Goal: Task Accomplishment & Management: Manage account settings

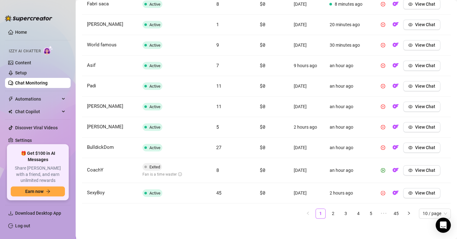
scroll to position [259, 0]
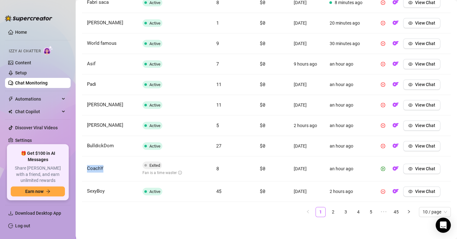
drag, startPoint x: 103, startPoint y: 167, endPoint x: 84, endPoint y: 167, distance: 18.9
click at [84, 167] on td "CoachY" at bounding box center [109, 168] width 55 height 25
copy span "CoachY"
drag, startPoint x: 270, startPoint y: 218, endPoint x: 302, endPoint y: 218, distance: 31.2
click at [272, 218] on div "Fan Status AI Messages AI Sales Started Last AI Activity Fabri saca Active 8 $0…" at bounding box center [266, 98] width 368 height 247
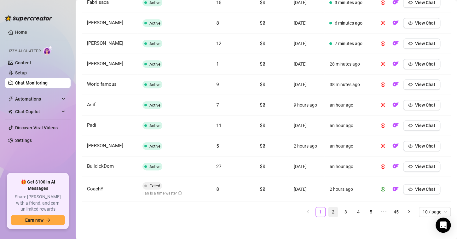
click at [328, 209] on link "2" at bounding box center [332, 211] width 9 height 9
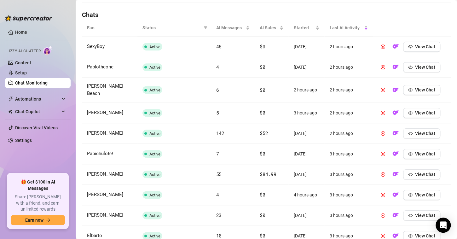
scroll to position [255, 0]
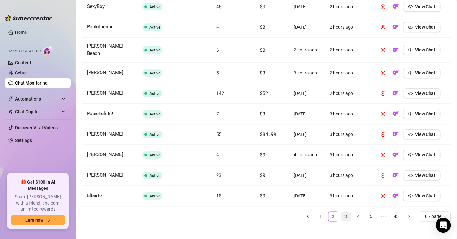
click at [341, 211] on link "3" at bounding box center [345, 215] width 9 height 9
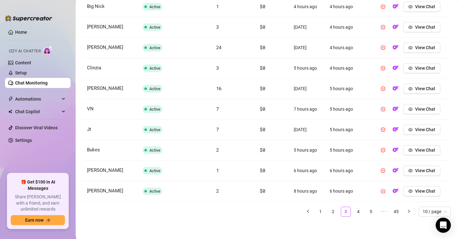
click at [355, 210] on link "4" at bounding box center [357, 211] width 9 height 9
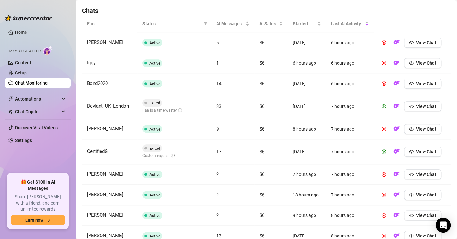
scroll to position [192, 0]
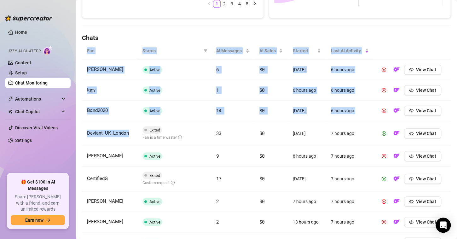
drag, startPoint x: 128, startPoint y: 133, endPoint x: 79, endPoint y: 134, distance: 49.1
click at [79, 134] on main "Chat Monitoring Chat Monitoring for [PERSON_NAME] (corrieyee) Performance Metri…" at bounding box center [266, 60] width 381 height 504
click at [102, 132] on span "Deviant_UK_London" at bounding box center [108, 133] width 42 height 6
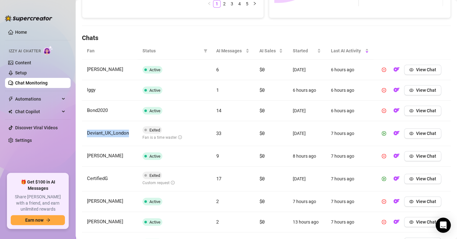
drag, startPoint x: 131, startPoint y: 133, endPoint x: 83, endPoint y: 133, distance: 47.2
click at [83, 133] on td "Deviant_UK_London" at bounding box center [109, 133] width 55 height 25
copy span "Deviant_UK_London"
drag, startPoint x: 84, startPoint y: 178, endPoint x: 117, endPoint y: 177, distance: 33.4
click at [117, 177] on td "CertifiedG" at bounding box center [109, 178] width 55 height 25
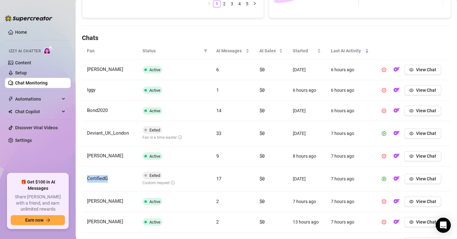
copy span "CertifiedG"
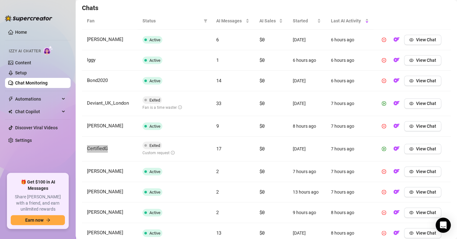
scroll to position [264, 0]
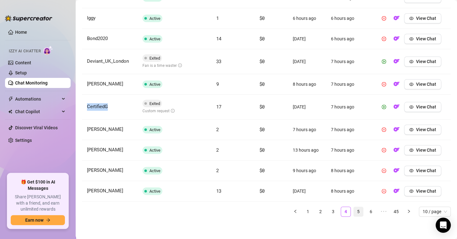
click at [355, 209] on link "5" at bounding box center [357, 211] width 9 height 9
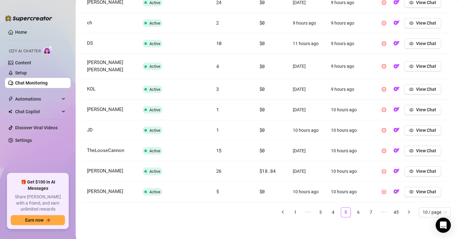
scroll to position [260, 0]
click at [354, 211] on link "6" at bounding box center [357, 211] width 9 height 9
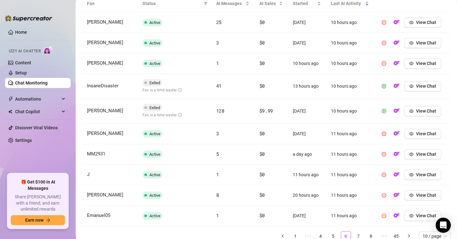
scroll to position [229, 0]
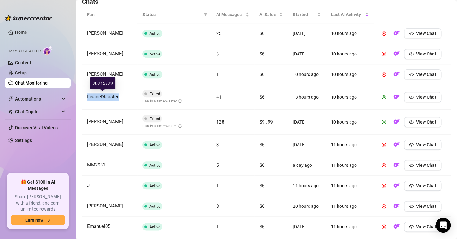
drag, startPoint x: 122, startPoint y: 98, endPoint x: 85, endPoint y: 97, distance: 37.2
click at [85, 97] on td "InsaneDisaster" at bounding box center [109, 97] width 55 height 25
copy span "InsaneDisaster"
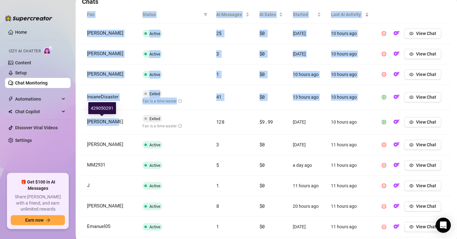
drag, startPoint x: 128, startPoint y: 117, endPoint x: 77, endPoint y: 118, distance: 50.4
click at [77, 118] on main "Chat Monitoring Chat Monitoring for [PERSON_NAME] (corrieyee) Performance Metri…" at bounding box center [266, 23] width 381 height 504
click at [100, 120] on span "[PERSON_NAME]" at bounding box center [105, 122] width 36 height 6
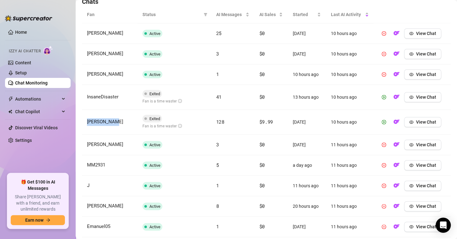
drag, startPoint x: 116, startPoint y: 122, endPoint x: 85, endPoint y: 124, distance: 30.3
click at [85, 124] on td "[PERSON_NAME]" at bounding box center [109, 122] width 55 height 25
copy span "[PERSON_NAME]"
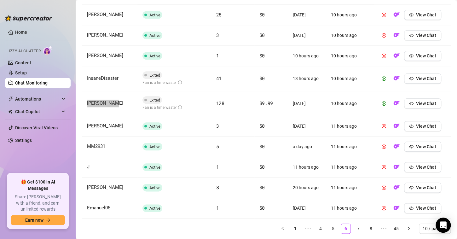
scroll to position [264, 0]
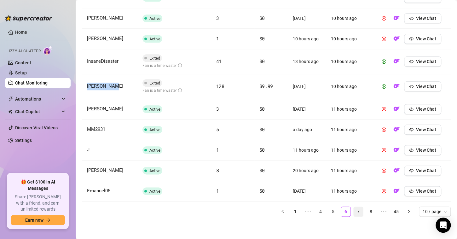
click at [353, 207] on link "7" at bounding box center [357, 211] width 9 height 9
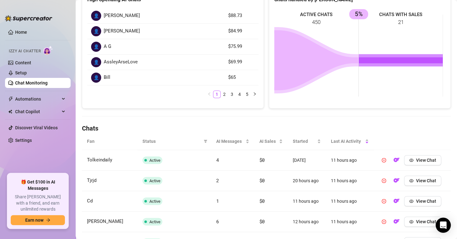
scroll to position [259, 0]
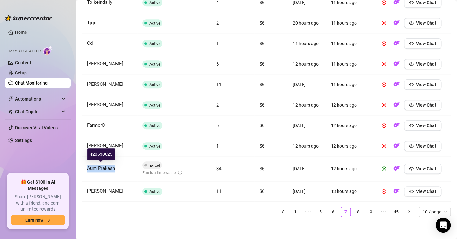
drag, startPoint x: 125, startPoint y: 164, endPoint x: 87, endPoint y: 164, distance: 37.8
click at [87, 164] on td "Aum Prakash" at bounding box center [109, 168] width 55 height 25
copy span "Aum Prakash"
click at [353, 209] on link "8" at bounding box center [357, 211] width 9 height 9
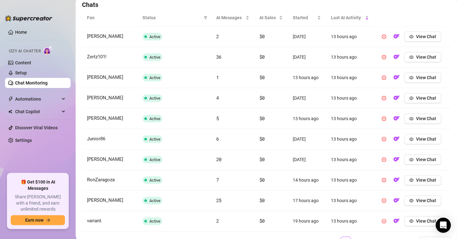
scroll to position [255, 0]
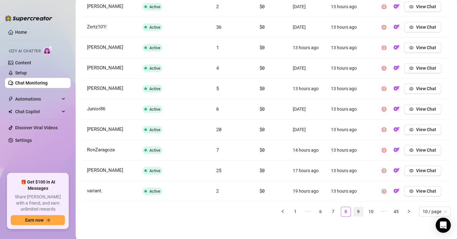
click at [354, 209] on link "9" at bounding box center [357, 211] width 9 height 9
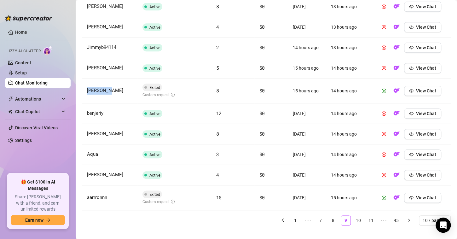
drag, startPoint x: 118, startPoint y: 96, endPoint x: 87, endPoint y: 93, distance: 31.3
click at [87, 93] on td "[PERSON_NAME]" at bounding box center [109, 90] width 55 height 25
copy span "[PERSON_NAME]"
drag, startPoint x: 114, startPoint y: 194, endPoint x: 82, endPoint y: 194, distance: 32.7
click at [83, 194] on td "aarrronnn" at bounding box center [109, 197] width 55 height 25
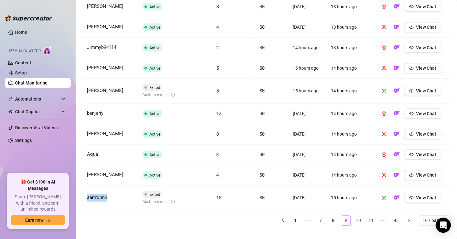
copy span "aarrronnn"
click at [353, 218] on link "10" at bounding box center [357, 219] width 9 height 9
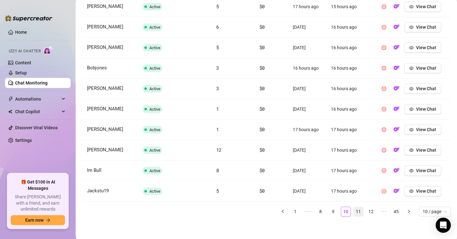
click at [353, 212] on link "11" at bounding box center [357, 211] width 9 height 9
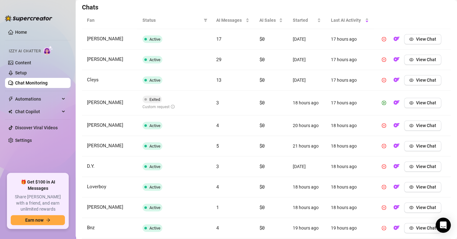
scroll to position [192, 0]
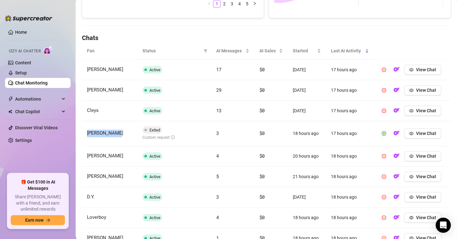
drag, startPoint x: 116, startPoint y: 137, endPoint x: 88, endPoint y: 135, distance: 27.8
click at [88, 135] on td "[PERSON_NAME]" at bounding box center [109, 133] width 55 height 25
copy span "[PERSON_NAME]"
click at [174, 178] on td "Active" at bounding box center [174, 176] width 74 height 20
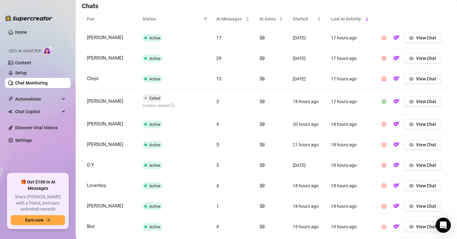
scroll to position [259, 0]
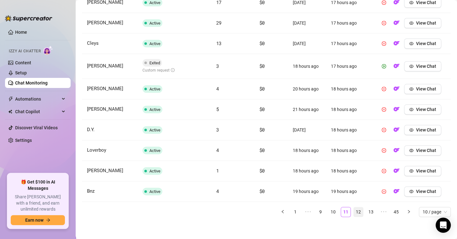
click at [354, 208] on link "12" at bounding box center [357, 211] width 9 height 9
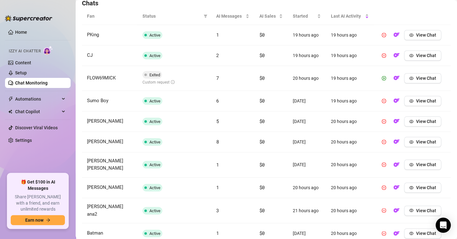
scroll to position [196, 0]
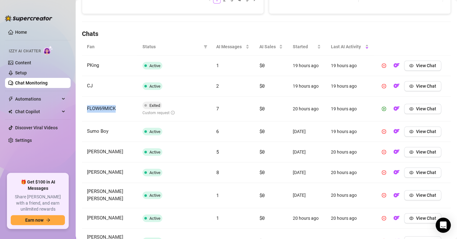
drag, startPoint x: 124, startPoint y: 105, endPoint x: 82, endPoint y: 106, distance: 42.2
click at [82, 106] on td "FLOW69MICK" at bounding box center [109, 108] width 55 height 25
copy span "FLOW69MICK"
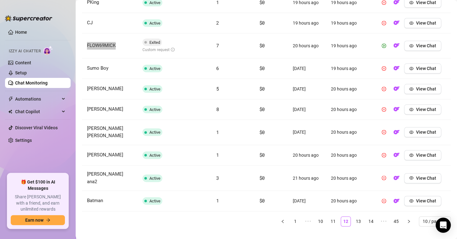
scroll to position [259, 0]
click at [353, 216] on link "13" at bounding box center [357, 220] width 9 height 9
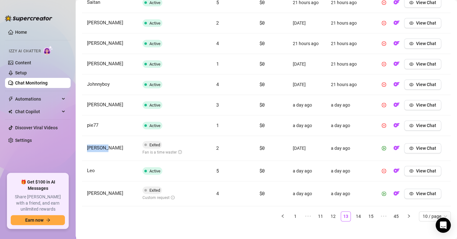
drag, startPoint x: 120, startPoint y: 148, endPoint x: 84, endPoint y: 149, distance: 35.6
click at [84, 149] on td "[PERSON_NAME]" at bounding box center [109, 148] width 55 height 25
click at [353, 216] on link "14" at bounding box center [357, 215] width 9 height 9
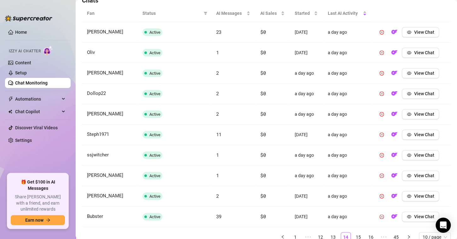
scroll to position [255, 0]
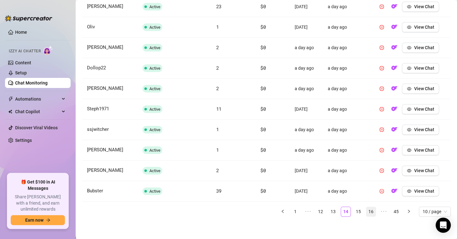
click at [354, 209] on link "15" at bounding box center [357, 211] width 9 height 9
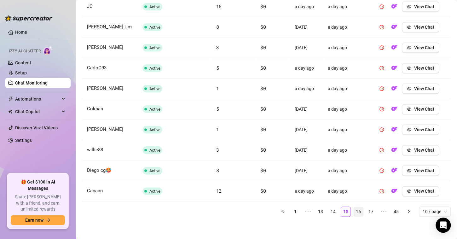
click at [355, 210] on link "16" at bounding box center [357, 211] width 9 height 9
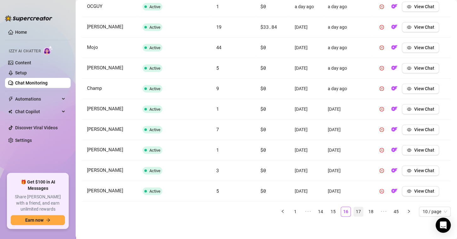
click at [353, 210] on link "17" at bounding box center [357, 211] width 9 height 9
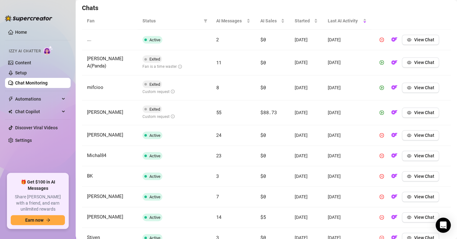
scroll to position [192, 0]
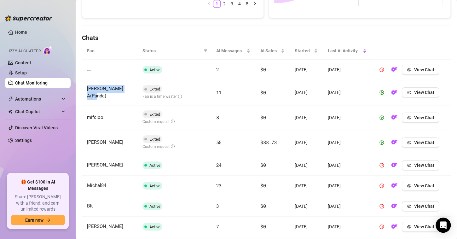
drag, startPoint x: 130, startPoint y: 90, endPoint x: 86, endPoint y: 90, distance: 44.1
click at [86, 90] on td "[PERSON_NAME] A(Panda)" at bounding box center [109, 92] width 55 height 25
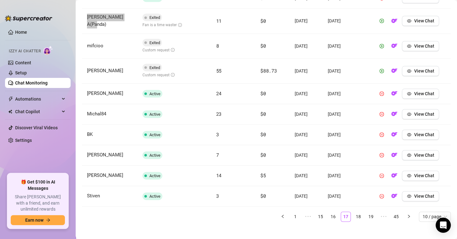
scroll to position [269, 0]
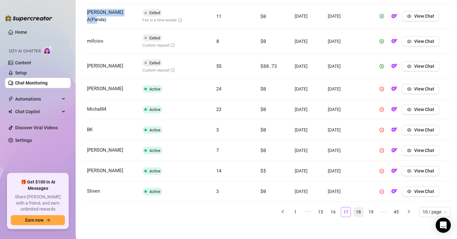
drag, startPoint x: 351, startPoint y: 212, endPoint x: 345, endPoint y: 212, distance: 5.4
click at [353, 212] on link "18" at bounding box center [357, 211] width 9 height 9
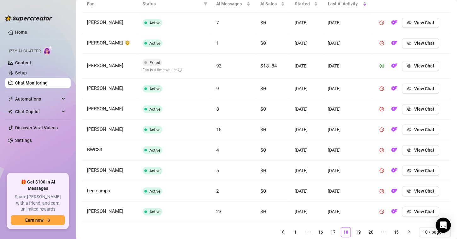
scroll to position [201, 0]
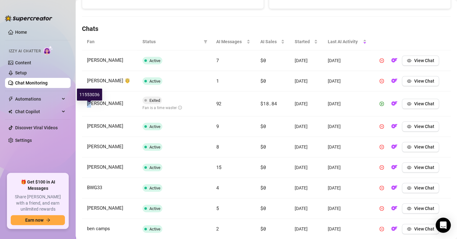
drag, startPoint x: 96, startPoint y: 105, endPoint x: 87, endPoint y: 105, distance: 8.8
click at [87, 105] on td "[PERSON_NAME]" at bounding box center [109, 103] width 55 height 25
click at [415, 106] on span "View Chat" at bounding box center [423, 103] width 20 height 5
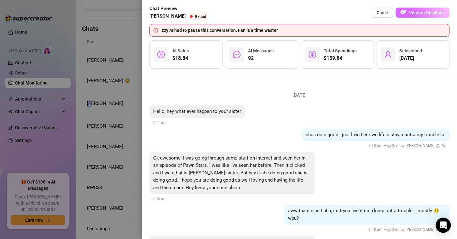
click at [410, 11] on span "View on OnlyFans" at bounding box center [427, 12] width 36 height 5
click at [380, 14] on span "Close" at bounding box center [381, 12] width 11 height 5
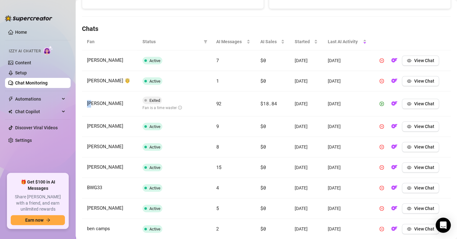
scroll to position [264, 0]
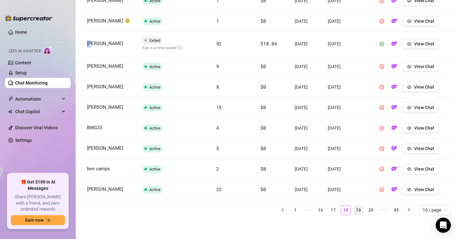
click at [355, 207] on link "19" at bounding box center [357, 209] width 9 height 9
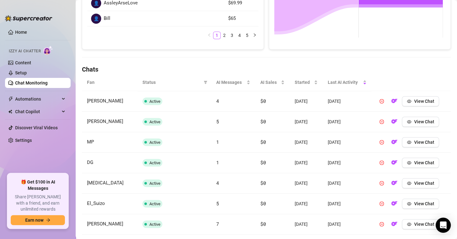
scroll to position [255, 0]
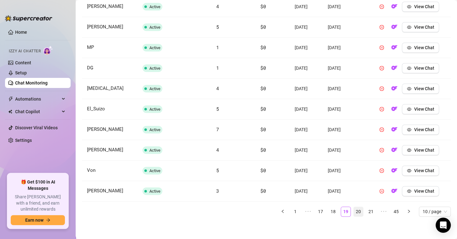
click at [354, 210] on link "20" at bounding box center [357, 211] width 9 height 9
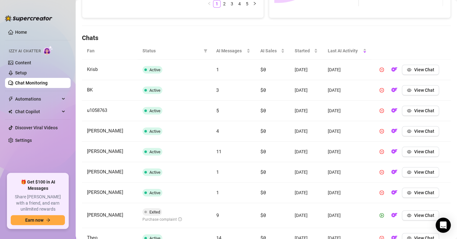
scroll to position [224, 0]
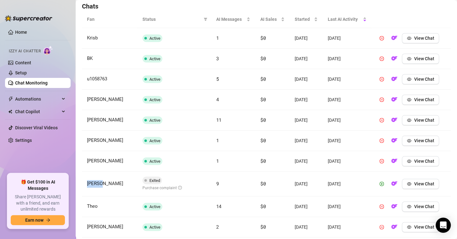
drag, startPoint x: 111, startPoint y: 189, endPoint x: 85, endPoint y: 185, distance: 25.7
click at [85, 185] on td "[PERSON_NAME]" at bounding box center [109, 183] width 55 height 25
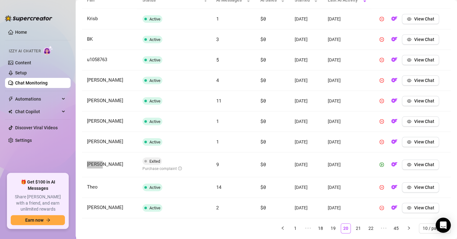
scroll to position [264, 0]
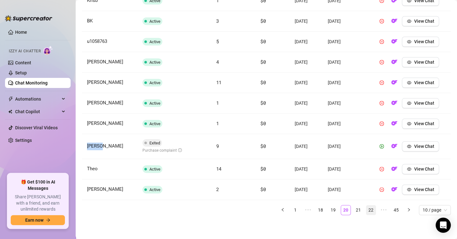
click at [353, 212] on link "21" at bounding box center [357, 209] width 9 height 9
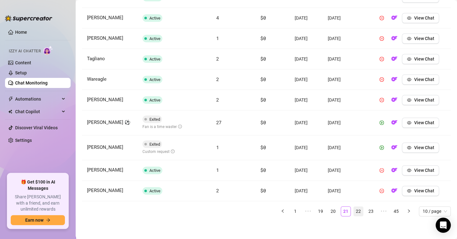
scroll to position [264, 0]
drag, startPoint x: 114, startPoint y: 121, endPoint x: 86, endPoint y: 121, distance: 27.7
click at [86, 121] on td "[PERSON_NAME] ⚽️" at bounding box center [109, 123] width 55 height 25
click at [353, 212] on link "22" at bounding box center [357, 211] width 9 height 9
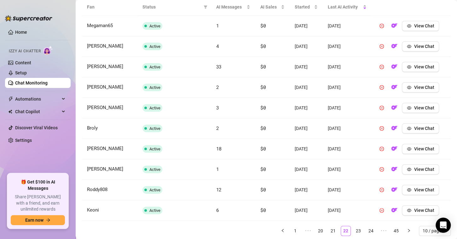
scroll to position [255, 0]
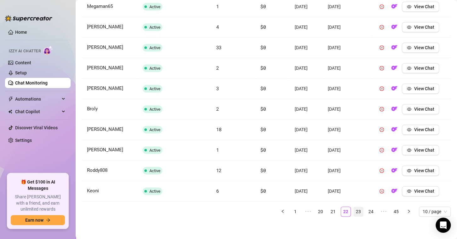
click at [356, 209] on link "23" at bounding box center [357, 211] width 9 height 9
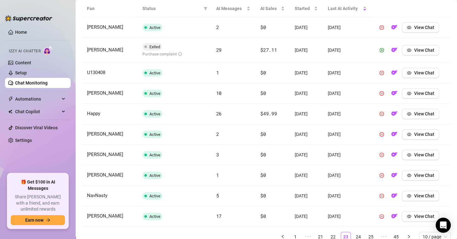
scroll to position [224, 0]
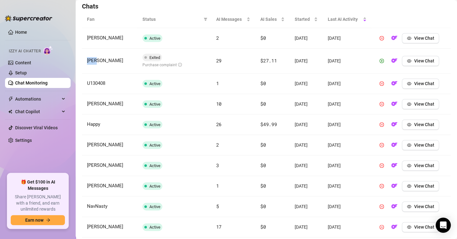
drag, startPoint x: 100, startPoint y: 65, endPoint x: 83, endPoint y: 61, distance: 17.4
click at [83, 61] on td "[PERSON_NAME]" at bounding box center [109, 60] width 55 height 25
click at [413, 58] on span "View Chat" at bounding box center [423, 60] width 20 height 5
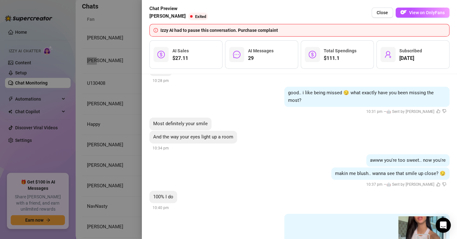
scroll to position [252, 0]
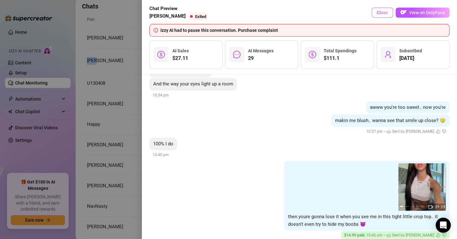
click at [386, 13] on span "Close" at bounding box center [381, 12] width 11 height 5
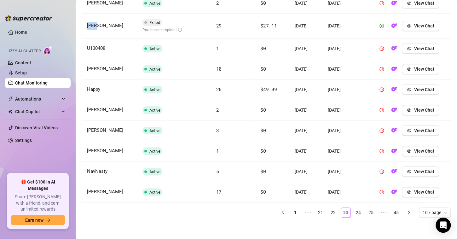
scroll to position [259, 0]
click at [353, 208] on link "24" at bounding box center [357, 211] width 9 height 9
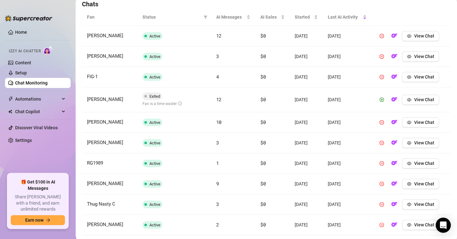
scroll to position [165, 0]
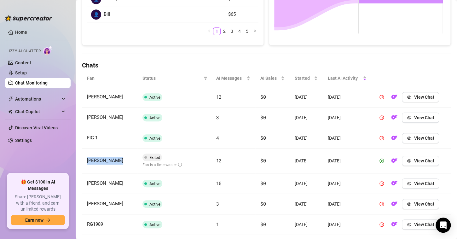
drag, startPoint x: 116, startPoint y: 160, endPoint x: 83, endPoint y: 159, distance: 32.8
click at [83, 159] on td "[PERSON_NAME]" at bounding box center [109, 160] width 55 height 25
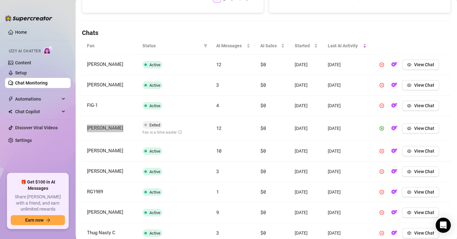
scroll to position [228, 0]
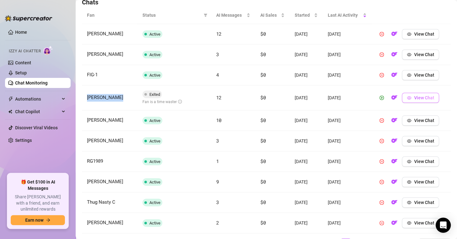
click at [413, 99] on span "View Chat" at bounding box center [423, 97] width 20 height 5
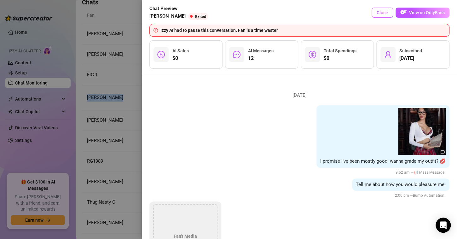
click at [383, 12] on span "Close" at bounding box center [381, 12] width 11 height 5
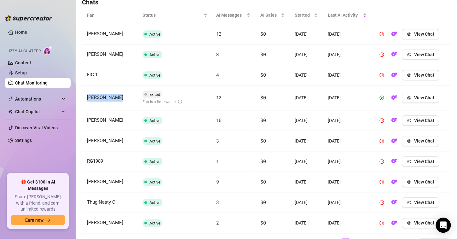
scroll to position [259, 0]
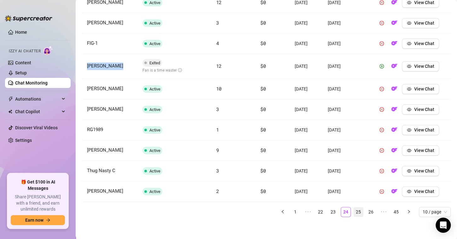
click at [355, 209] on link "25" at bounding box center [357, 211] width 9 height 9
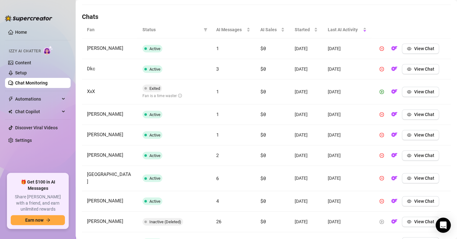
scroll to position [165, 0]
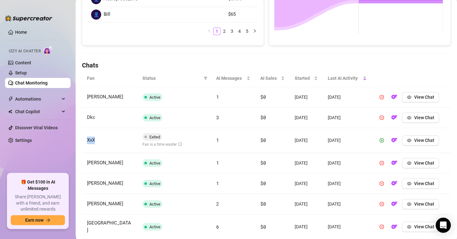
drag, startPoint x: 127, startPoint y: 141, endPoint x: 86, endPoint y: 140, distance: 41.3
click at [86, 140] on td "XxX" at bounding box center [109, 140] width 55 height 25
click at [410, 141] on button "View Chat" at bounding box center [419, 140] width 37 height 10
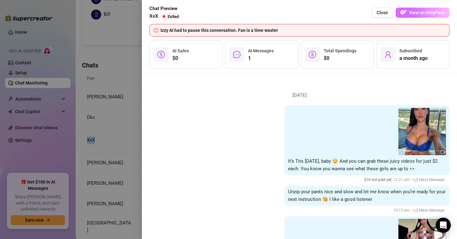
click at [424, 13] on span "View on OnlyFans" at bounding box center [427, 12] width 36 height 5
click at [382, 13] on span "Close" at bounding box center [381, 12] width 11 height 5
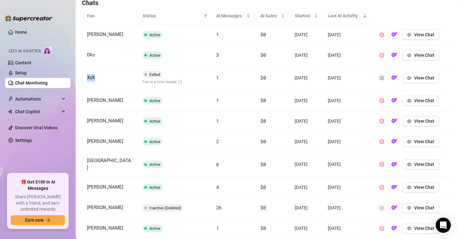
scroll to position [259, 0]
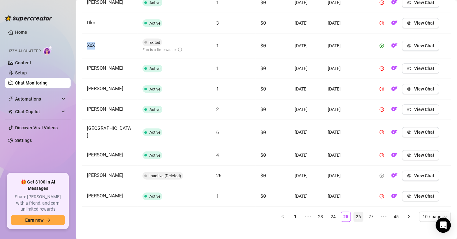
click at [354, 212] on link "26" at bounding box center [357, 216] width 9 height 9
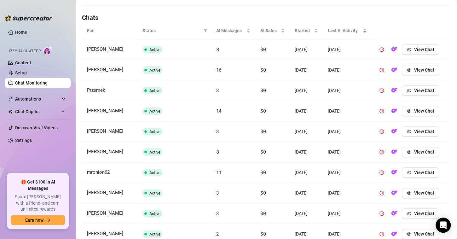
scroll to position [255, 0]
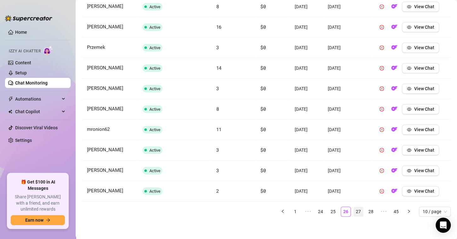
click at [353, 209] on link "27" at bounding box center [357, 211] width 9 height 9
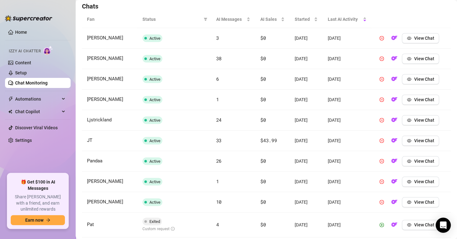
scroll to position [259, 0]
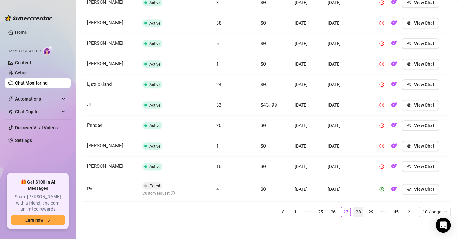
click at [354, 209] on link "28" at bounding box center [357, 211] width 9 height 9
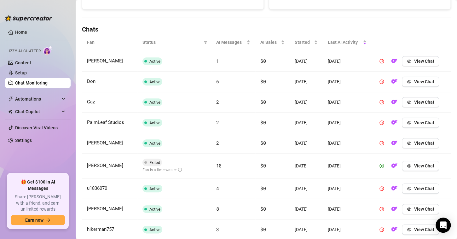
scroll to position [228, 0]
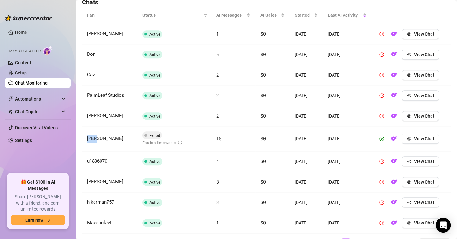
drag, startPoint x: 107, startPoint y: 138, endPoint x: 82, endPoint y: 135, distance: 25.0
click at [82, 135] on td "[PERSON_NAME]" at bounding box center [109, 138] width 55 height 25
click at [415, 137] on span "View Chat" at bounding box center [423, 138] width 20 height 5
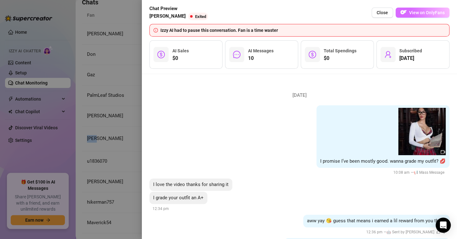
click at [418, 13] on span "View on OnlyFans" at bounding box center [427, 12] width 36 height 5
click at [384, 14] on span "Close" at bounding box center [381, 12] width 11 height 5
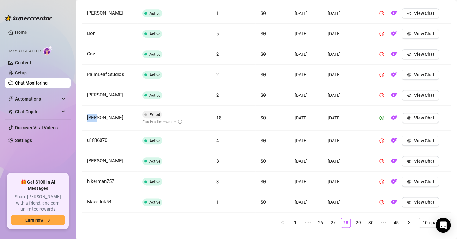
scroll to position [259, 0]
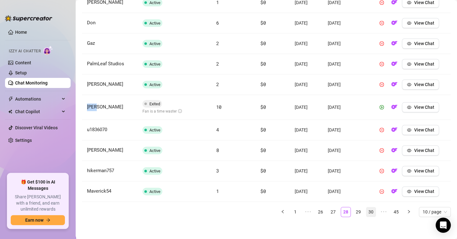
click at [353, 210] on link "29" at bounding box center [357, 211] width 9 height 9
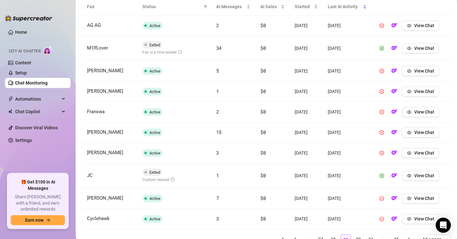
scroll to position [196, 0]
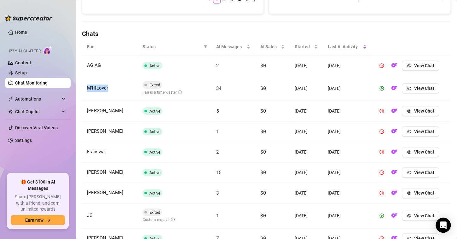
drag, startPoint x: 117, startPoint y: 90, endPoint x: 84, endPoint y: 89, distance: 32.4
click at [84, 89] on td "M1lfLover" at bounding box center [109, 88] width 55 height 25
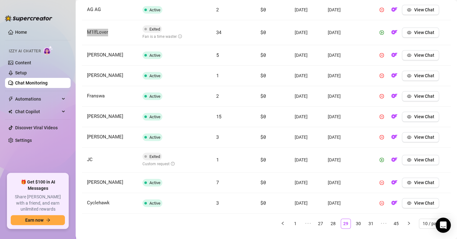
scroll to position [259, 0]
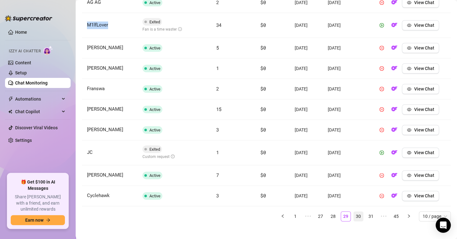
click at [353, 215] on link "30" at bounding box center [357, 215] width 9 height 9
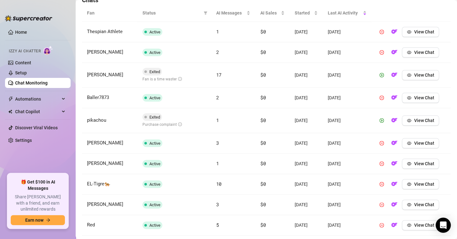
scroll to position [196, 0]
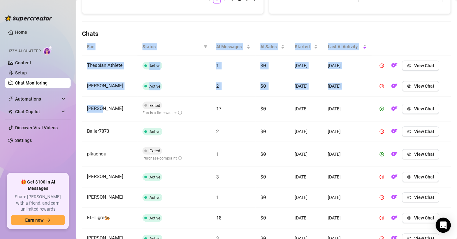
drag, startPoint x: 123, startPoint y: 109, endPoint x: 82, endPoint y: 105, distance: 42.0
click at [82, 105] on main "Chat Monitoring Chat Monitoring for [PERSON_NAME] (corrieyee) Performance Metri…" at bounding box center [266, 56] width 381 height 504
click at [122, 103] on td "[PERSON_NAME]" at bounding box center [109, 108] width 55 height 25
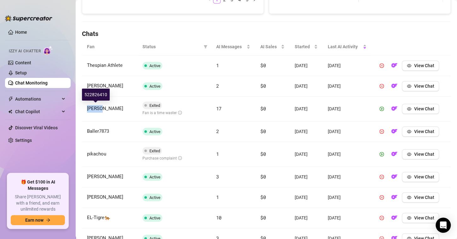
drag, startPoint x: 99, startPoint y: 108, endPoint x: 83, endPoint y: 107, distance: 16.1
click at [83, 107] on td "[PERSON_NAME]" at bounding box center [109, 108] width 55 height 25
click at [422, 108] on span "View Chat" at bounding box center [423, 108] width 20 height 5
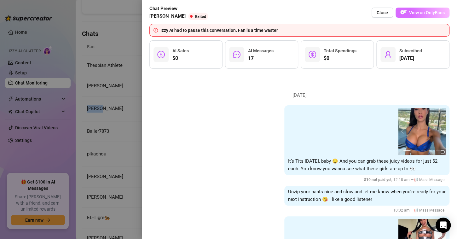
click at [414, 12] on span "View on OnlyFans" at bounding box center [427, 12] width 36 height 5
click at [382, 11] on span "Close" at bounding box center [381, 12] width 11 height 5
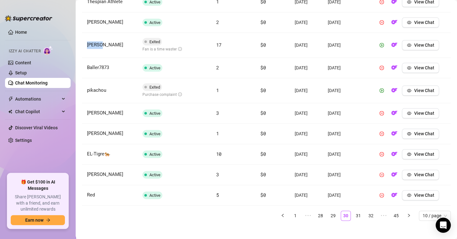
scroll to position [264, 0]
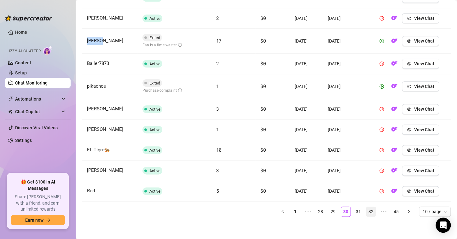
drag, startPoint x: 354, startPoint y: 213, endPoint x: 350, endPoint y: 213, distance: 3.5
click at [353, 213] on link "31" at bounding box center [357, 211] width 9 height 9
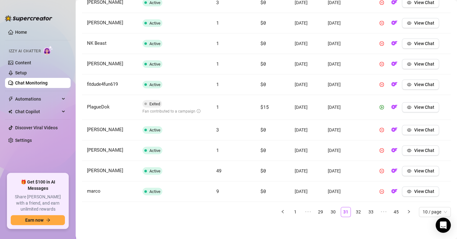
scroll to position [196, 0]
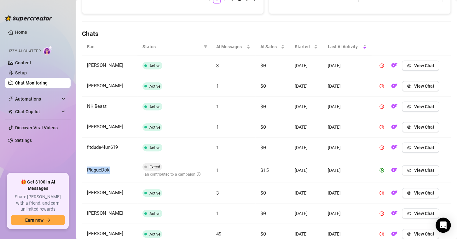
drag, startPoint x: 121, startPoint y: 170, endPoint x: 85, endPoint y: 171, distance: 35.9
click at [85, 171] on td "PlagueDok" at bounding box center [109, 170] width 55 height 25
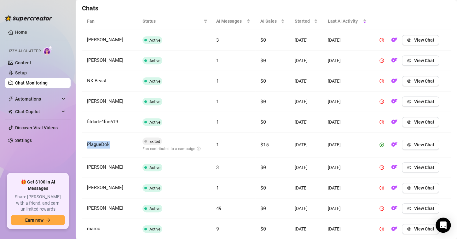
scroll to position [259, 0]
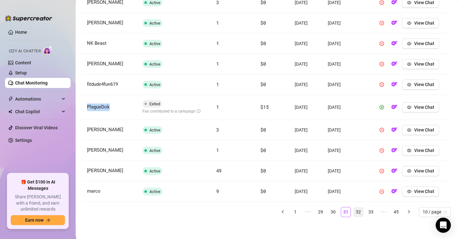
click at [354, 207] on link "32" at bounding box center [357, 211] width 9 height 9
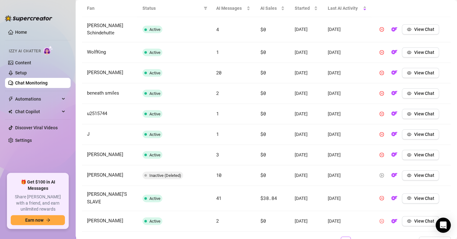
scroll to position [260, 0]
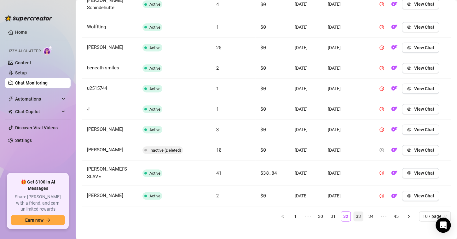
click at [353, 211] on link "33" at bounding box center [357, 215] width 9 height 9
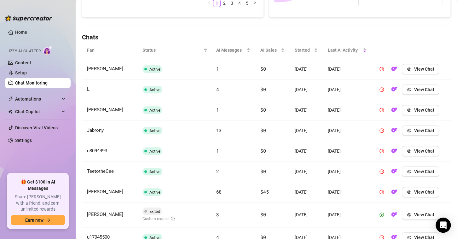
scroll to position [259, 0]
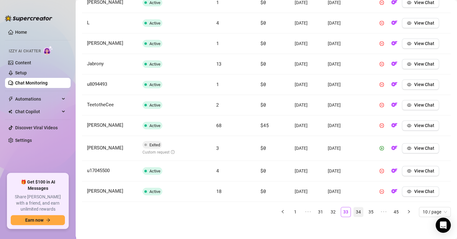
click at [354, 209] on link "34" at bounding box center [357, 211] width 9 height 9
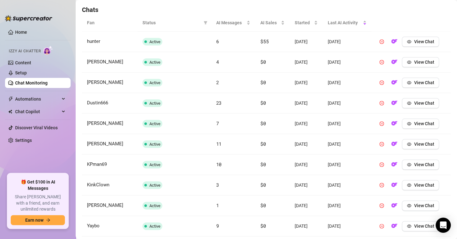
scroll to position [255, 0]
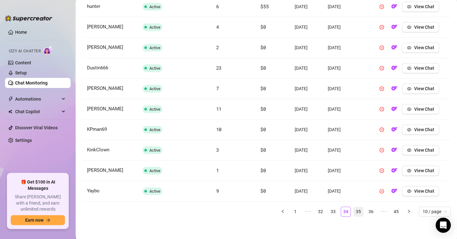
click at [355, 210] on link "35" at bounding box center [357, 211] width 9 height 9
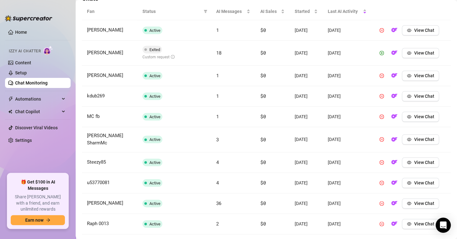
scroll to position [259, 0]
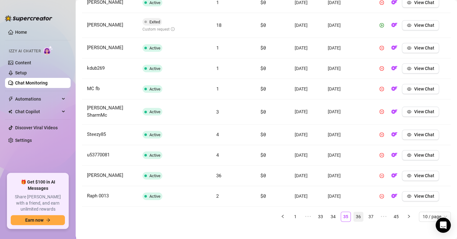
click at [353, 212] on link "36" at bounding box center [357, 216] width 9 height 9
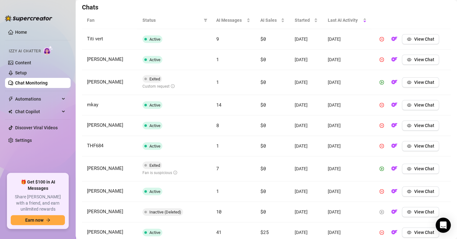
scroll to position [196, 0]
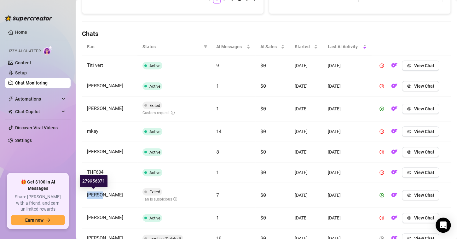
drag, startPoint x: 106, startPoint y: 195, endPoint x: 86, endPoint y: 195, distance: 20.5
click at [86, 195] on td "[PERSON_NAME]" at bounding box center [109, 195] width 55 height 25
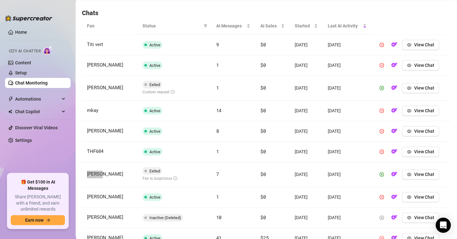
scroll to position [228, 0]
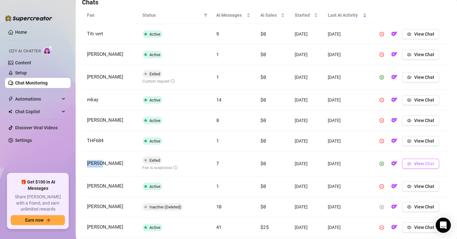
click at [413, 162] on span "View Chat" at bounding box center [423, 163] width 20 height 5
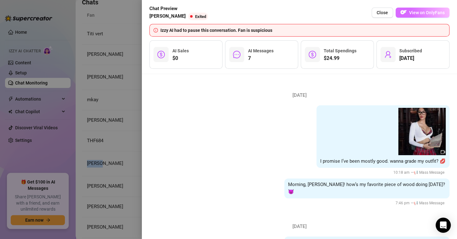
click at [414, 13] on span "View on OnlyFans" at bounding box center [427, 12] width 36 height 5
click at [384, 11] on span "Close" at bounding box center [381, 12] width 11 height 5
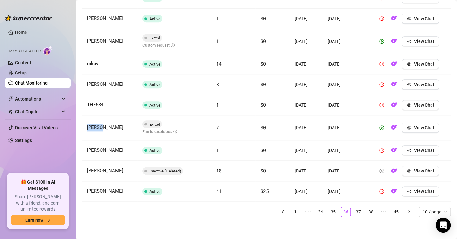
scroll to position [264, 0]
click at [355, 210] on link "37" at bounding box center [357, 211] width 9 height 9
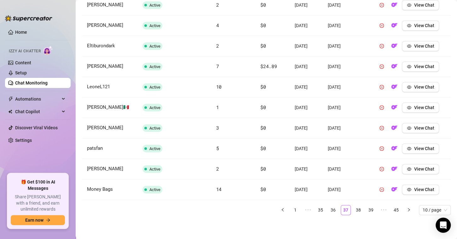
drag, startPoint x: 356, startPoint y: 208, endPoint x: 351, endPoint y: 201, distance: 8.8
click at [356, 209] on link "38" at bounding box center [357, 209] width 9 height 9
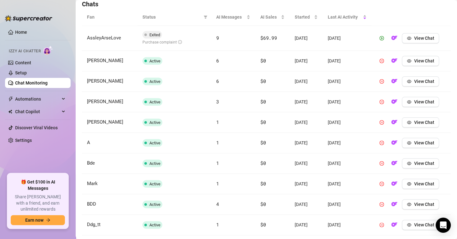
scroll to position [259, 0]
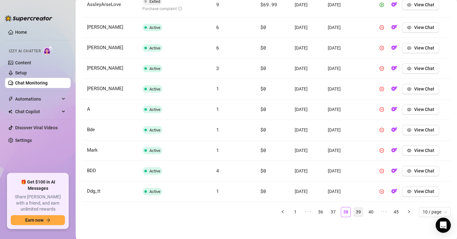
click at [355, 208] on link "39" at bounding box center [357, 211] width 9 height 9
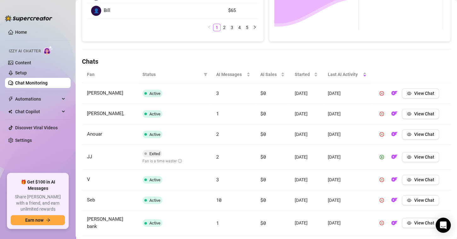
scroll to position [165, 0]
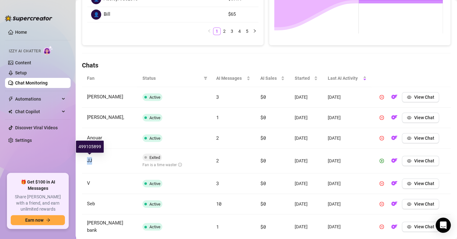
drag, startPoint x: 101, startPoint y: 161, endPoint x: 87, endPoint y: 160, distance: 14.2
click at [87, 160] on td "JJ" at bounding box center [109, 160] width 55 height 25
click at [407, 161] on icon "eye" at bounding box center [408, 160] width 4 height 4
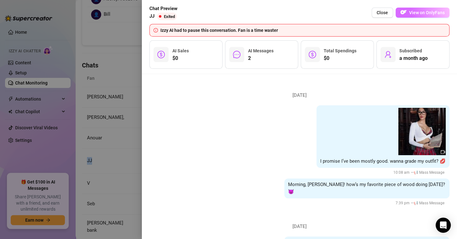
click at [407, 13] on button "View on OnlyFans" at bounding box center [422, 13] width 54 height 10
click at [384, 14] on span "Close" at bounding box center [381, 12] width 11 height 5
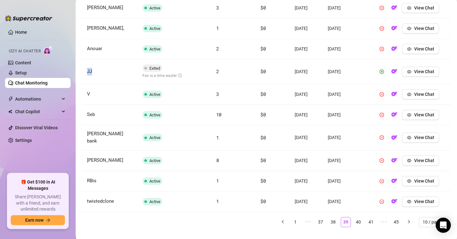
scroll to position [259, 0]
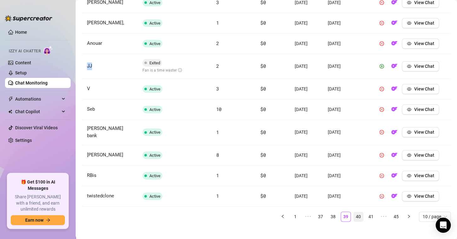
click at [354, 212] on link "40" at bounding box center [357, 216] width 9 height 9
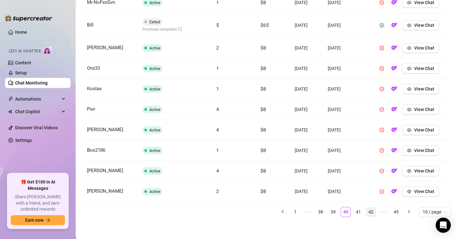
click at [353, 210] on link "41" at bounding box center [357, 211] width 9 height 9
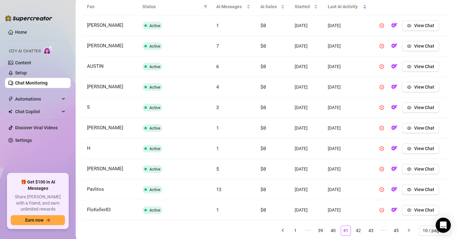
scroll to position [255, 0]
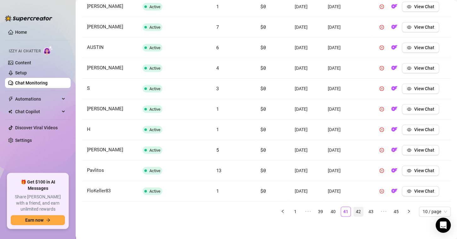
click at [355, 209] on link "42" at bounding box center [357, 211] width 9 height 9
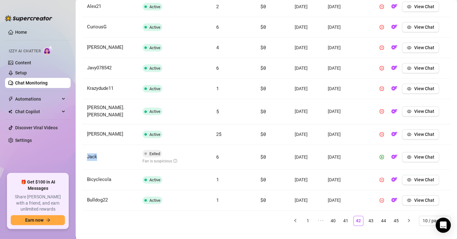
drag, startPoint x: 101, startPoint y: 155, endPoint x: 87, endPoint y: 155, distance: 14.8
click at [87, 155] on td "Jack" at bounding box center [109, 157] width 55 height 25
click at [414, 154] on span "View Chat" at bounding box center [423, 156] width 20 height 5
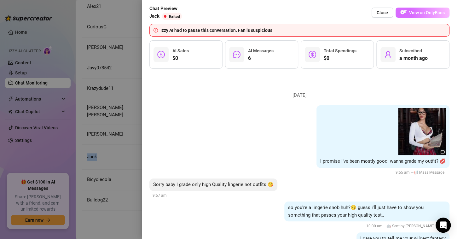
click at [410, 11] on span "View on OnlyFans" at bounding box center [427, 12] width 36 height 5
click at [384, 10] on span "Close" at bounding box center [381, 12] width 11 height 5
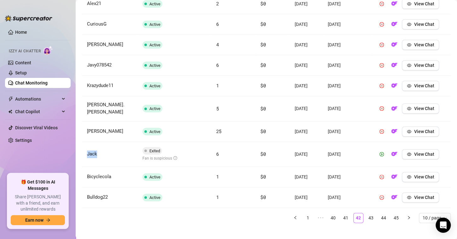
scroll to position [259, 0]
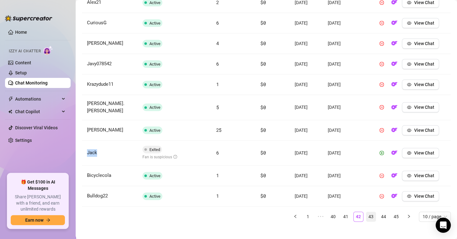
click at [366, 212] on link "43" at bounding box center [370, 216] width 9 height 9
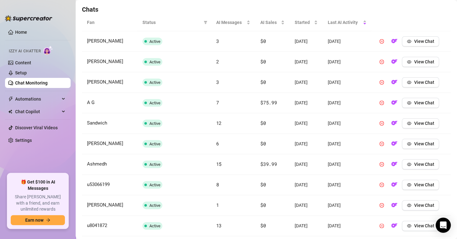
scroll to position [255, 0]
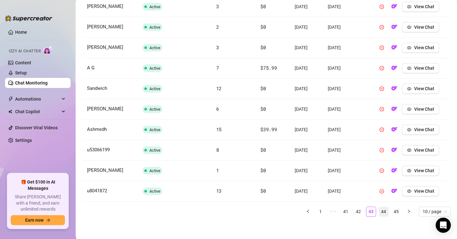
click at [378, 210] on link "44" at bounding box center [382, 211] width 9 height 9
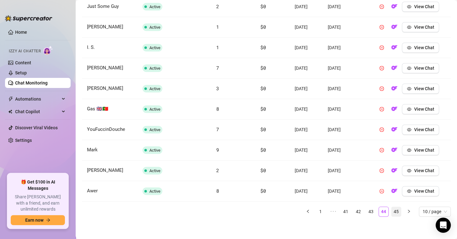
click at [391, 209] on li "45" at bounding box center [396, 211] width 10 height 10
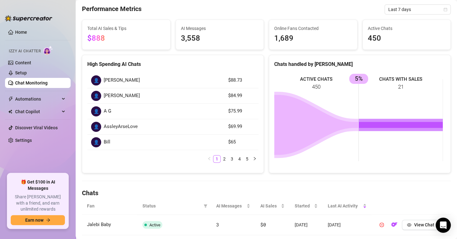
scroll to position [0, 0]
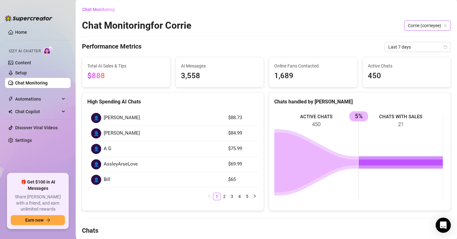
click at [411, 23] on span "Corrie (corrieyee)" at bounding box center [426, 25] width 39 height 9
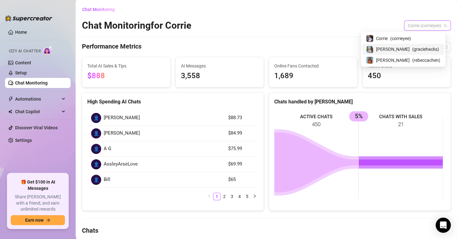
click at [412, 52] on span "( graciehacks )" at bounding box center [425, 49] width 27 height 7
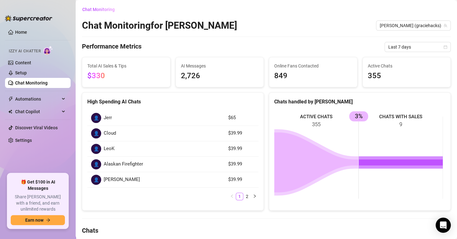
scroll to position [158, 0]
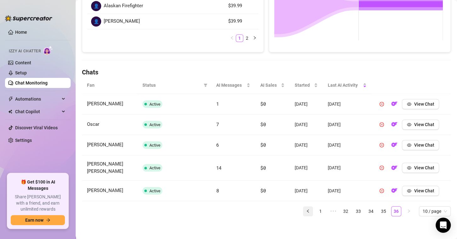
click at [304, 210] on button "button" at bounding box center [308, 211] width 10 height 10
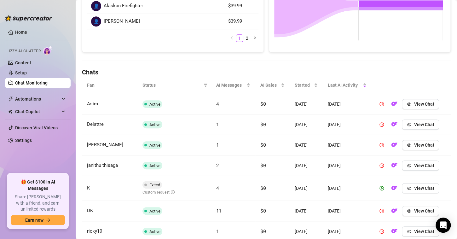
scroll to position [259, 0]
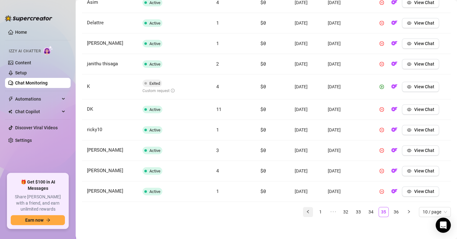
click at [306, 211] on icon "left" at bounding box center [308, 211] width 4 height 4
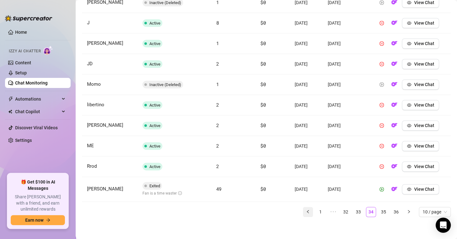
click at [306, 211] on icon "left" at bounding box center [308, 211] width 4 height 4
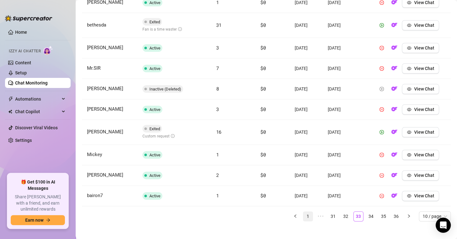
click at [293, 214] on icon "left" at bounding box center [295, 216] width 4 height 4
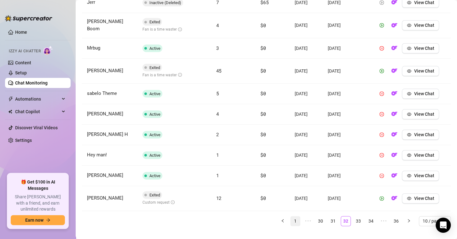
click at [291, 216] on link "1" at bounding box center [294, 220] width 9 height 9
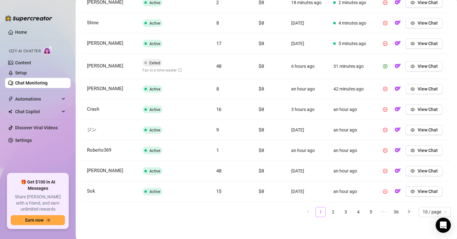
click at [315, 212] on link "1" at bounding box center [319, 211] width 9 height 9
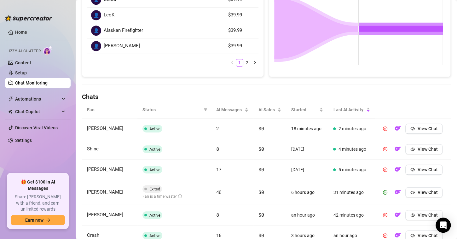
scroll to position [196, 0]
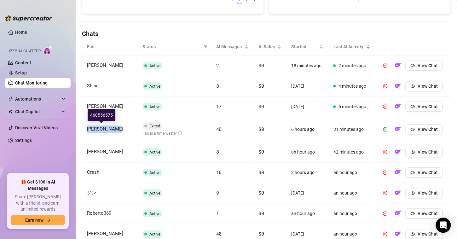
drag, startPoint x: 119, startPoint y: 125, endPoint x: 84, endPoint y: 126, distance: 35.3
click at [84, 126] on td "[PERSON_NAME]" at bounding box center [109, 129] width 55 height 25
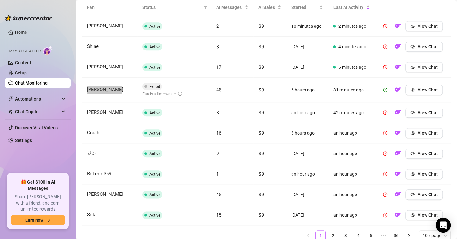
scroll to position [259, 0]
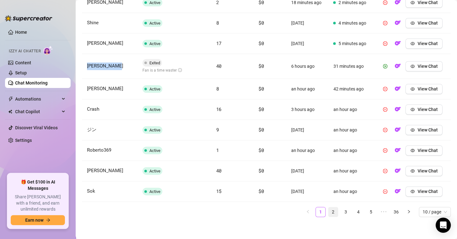
click at [328, 210] on link "2" at bounding box center [332, 211] width 9 height 9
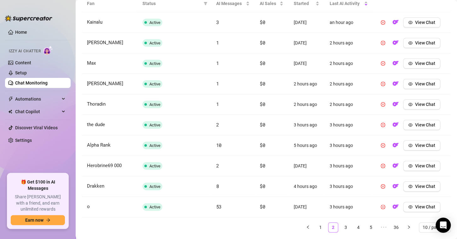
scroll to position [255, 0]
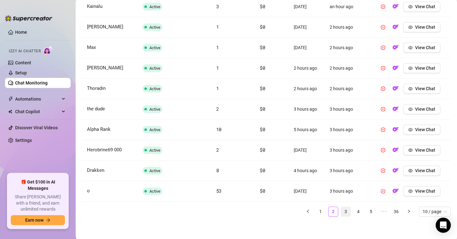
click at [341, 210] on link "3" at bounding box center [345, 211] width 9 height 9
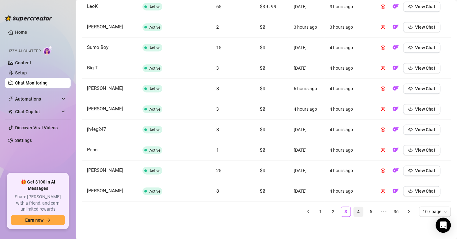
click at [354, 212] on link "4" at bounding box center [357, 211] width 9 height 9
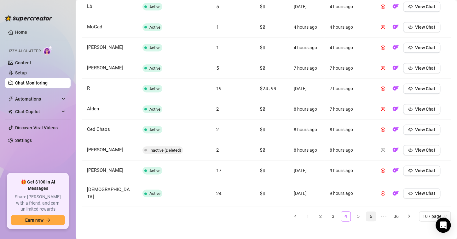
click at [353, 211] on link "5" at bounding box center [357, 215] width 9 height 9
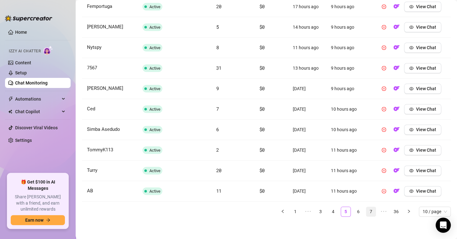
click at [355, 211] on link "6" at bounding box center [357, 211] width 9 height 9
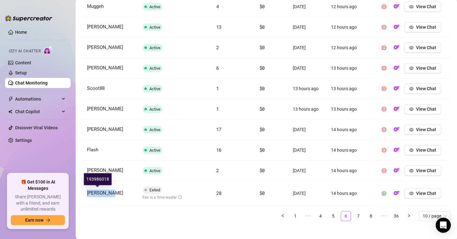
drag, startPoint x: 116, startPoint y: 192, endPoint x: 83, endPoint y: 191, distance: 33.1
click at [83, 191] on td "[PERSON_NAME]" at bounding box center [109, 193] width 55 height 25
click at [416, 191] on span "View Chat" at bounding box center [426, 192] width 20 height 5
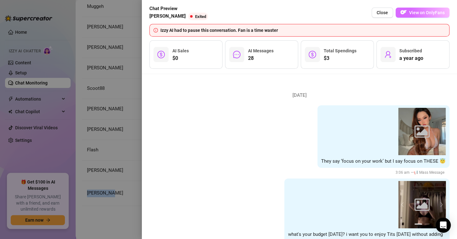
click at [420, 13] on span "View on OnlyFans" at bounding box center [427, 12] width 36 height 5
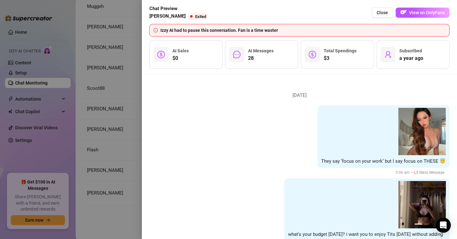
click at [120, 119] on div at bounding box center [228, 119] width 457 height 239
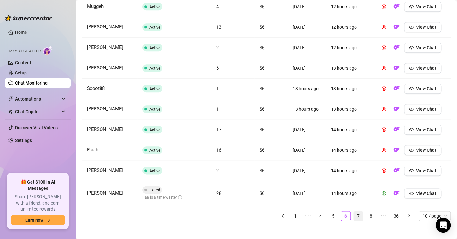
click at [353, 214] on link "7" at bounding box center [357, 215] width 9 height 9
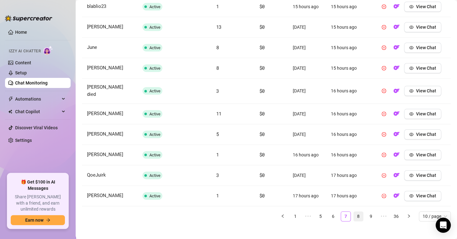
click at [354, 212] on link "8" at bounding box center [357, 215] width 9 height 9
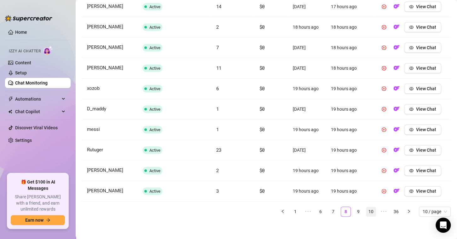
click at [353, 211] on link "9" at bounding box center [357, 211] width 9 height 9
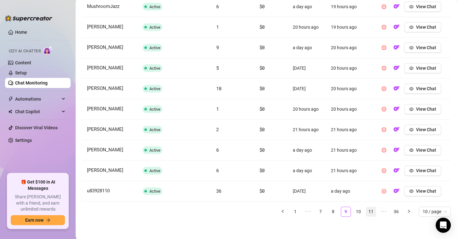
click at [355, 208] on link "10" at bounding box center [357, 211] width 9 height 9
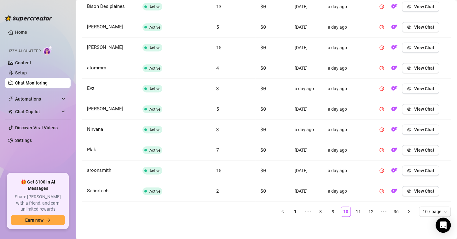
click at [354, 209] on link "11" at bounding box center [357, 211] width 9 height 9
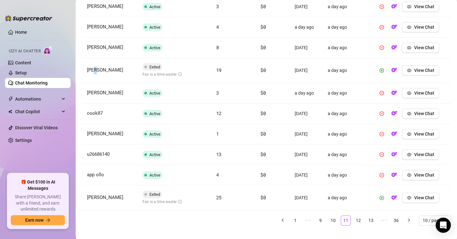
drag, startPoint x: 104, startPoint y: 71, endPoint x: 94, endPoint y: 70, distance: 10.4
click at [94, 70] on td "[PERSON_NAME]" at bounding box center [109, 70] width 55 height 25
click at [414, 70] on span "View Chat" at bounding box center [423, 70] width 20 height 5
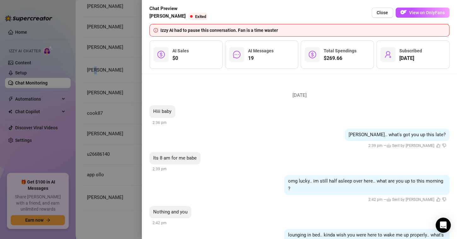
click at [411, 14] on span "View on OnlyFans" at bounding box center [427, 12] width 36 height 5
click at [388, 13] on span "Close" at bounding box center [381, 12] width 11 height 5
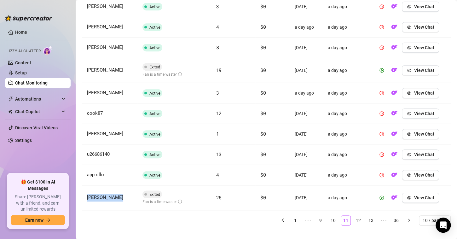
drag, startPoint x: 119, startPoint y: 196, endPoint x: 86, endPoint y: 196, distance: 33.4
click at [86, 196] on td "[PERSON_NAME]" at bounding box center [109, 197] width 55 height 25
click at [353, 218] on link "12" at bounding box center [357, 219] width 9 height 9
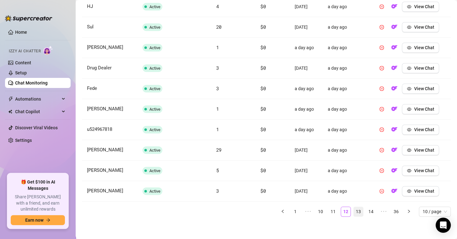
click at [353, 211] on link "13" at bounding box center [357, 211] width 9 height 9
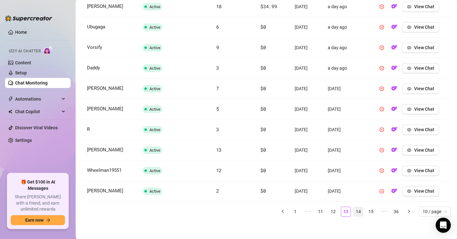
click at [353, 209] on link "14" at bounding box center [357, 211] width 9 height 9
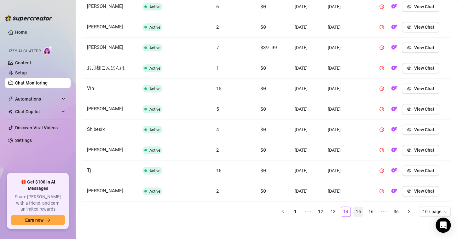
click at [353, 209] on link "15" at bounding box center [357, 211] width 9 height 9
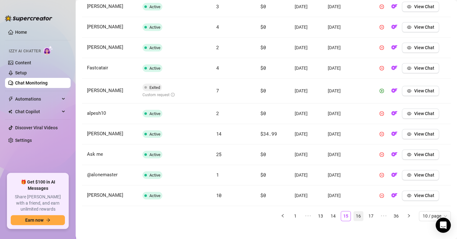
click at [357, 214] on link "16" at bounding box center [357, 215] width 9 height 9
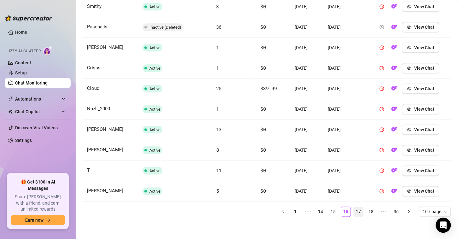
click at [353, 209] on link "17" at bounding box center [357, 211] width 9 height 9
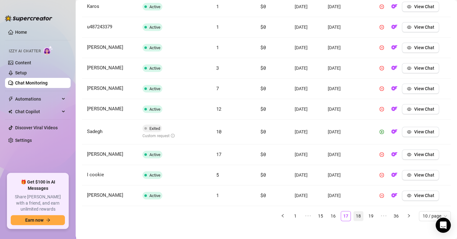
click at [353, 213] on link "18" at bounding box center [357, 215] width 9 height 9
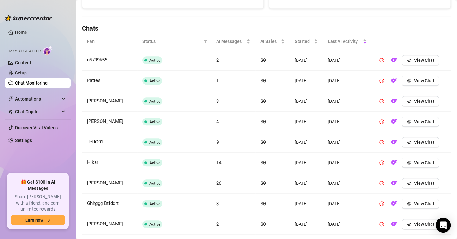
scroll to position [260, 0]
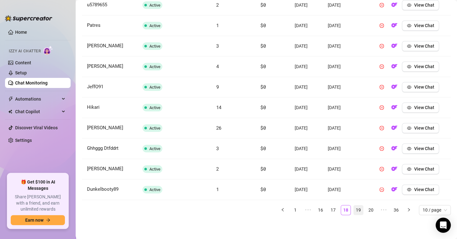
click at [353, 210] on link "19" at bounding box center [357, 209] width 9 height 9
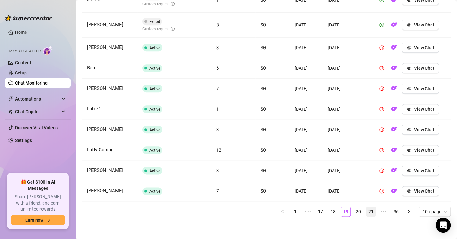
click at [354, 210] on link "20" at bounding box center [357, 211] width 9 height 9
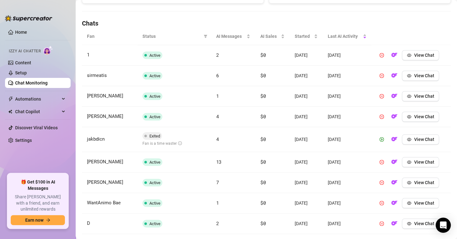
scroll to position [196, 0]
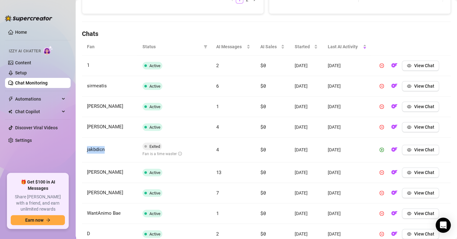
drag, startPoint x: 117, startPoint y: 147, endPoint x: 86, endPoint y: 151, distance: 30.8
click at [86, 151] on td "jakbdicn" at bounding box center [109, 149] width 55 height 25
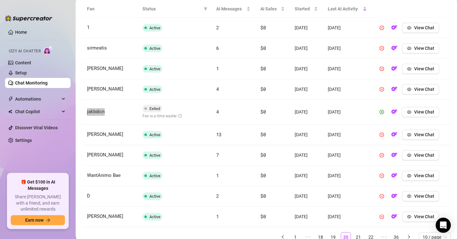
scroll to position [259, 0]
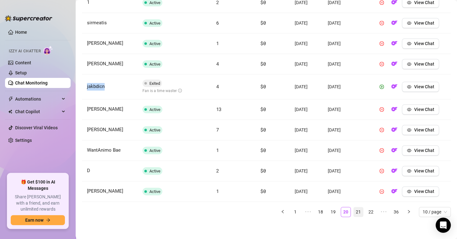
click at [353, 211] on link "21" at bounding box center [357, 211] width 9 height 9
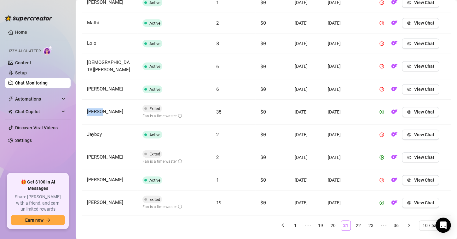
drag, startPoint x: 111, startPoint y: 106, endPoint x: 86, endPoint y: 103, distance: 25.7
click at [86, 103] on td "[PERSON_NAME]" at bounding box center [109, 111] width 55 height 25
click at [413, 109] on span "View Chat" at bounding box center [423, 111] width 20 height 5
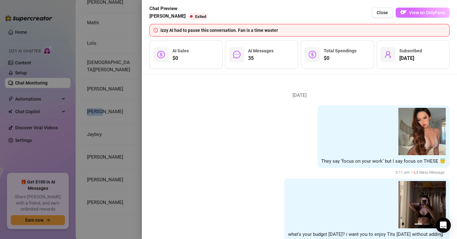
click at [415, 12] on span "View on OnlyFans" at bounding box center [427, 12] width 36 height 5
click at [379, 9] on button "Close" at bounding box center [381, 13] width 21 height 10
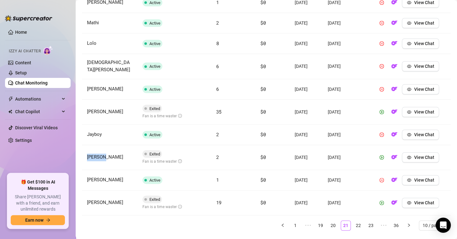
drag, startPoint x: 114, startPoint y: 153, endPoint x: 84, endPoint y: 152, distance: 30.3
click at [84, 152] on td "[PERSON_NAME]" at bounding box center [109, 157] width 55 height 25
click at [423, 155] on span "View Chat" at bounding box center [423, 157] width 20 height 5
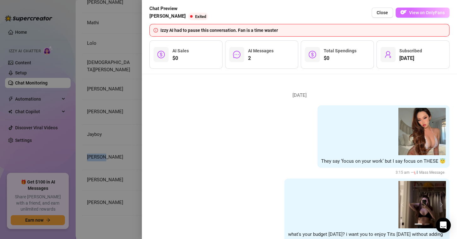
click at [406, 10] on button "View on OnlyFans" at bounding box center [422, 13] width 54 height 10
click at [379, 13] on span "Close" at bounding box center [381, 12] width 11 height 5
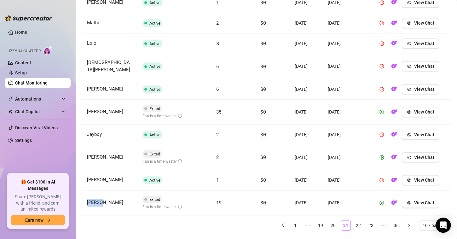
drag, startPoint x: 106, startPoint y: 197, endPoint x: 82, endPoint y: 196, distance: 24.2
click at [82, 196] on td "[PERSON_NAME]" at bounding box center [109, 202] width 55 height 25
click at [421, 200] on span "View Chat" at bounding box center [423, 202] width 20 height 5
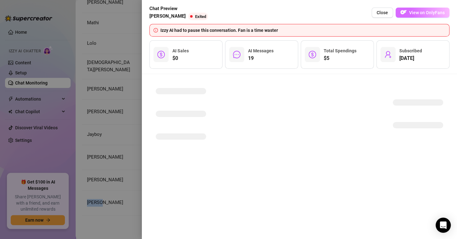
drag, startPoint x: 411, startPoint y: 12, endPoint x: 409, endPoint y: 15, distance: 3.8
click at [411, 12] on span "View on OnlyFans" at bounding box center [427, 12] width 36 height 5
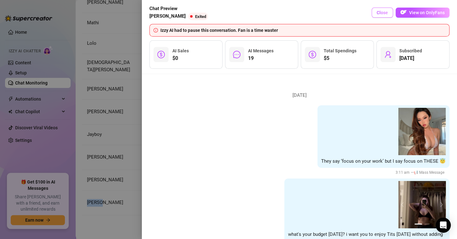
click at [385, 9] on button "Close" at bounding box center [381, 13] width 21 height 10
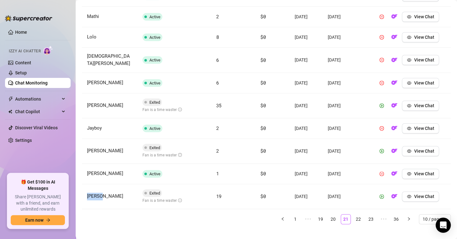
scroll to position [269, 0]
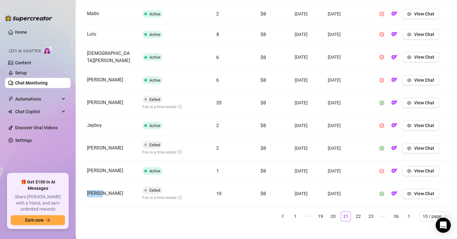
drag, startPoint x: 353, startPoint y: 210, endPoint x: 346, endPoint y: 209, distance: 6.9
click at [353, 211] on link "22" at bounding box center [357, 215] width 9 height 9
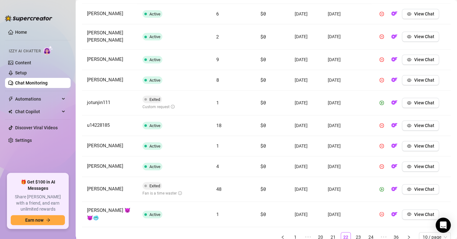
scroll to position [237, 0]
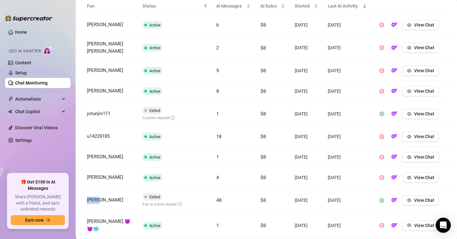
drag, startPoint x: 109, startPoint y: 198, endPoint x: 85, endPoint y: 198, distance: 23.9
click at [85, 198] on td "[PERSON_NAME]" at bounding box center [109, 200] width 55 height 25
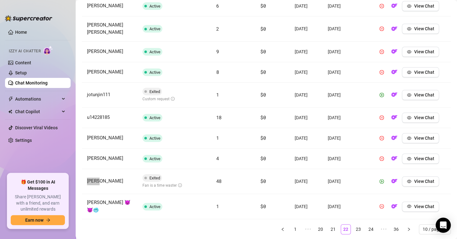
scroll to position [274, 0]
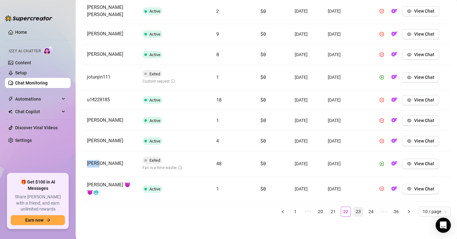
click at [353, 210] on link "23" at bounding box center [357, 211] width 9 height 9
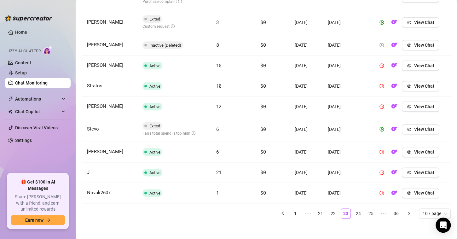
scroll to position [269, 0]
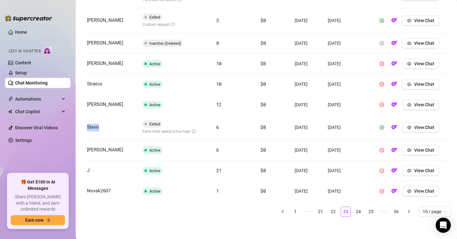
drag, startPoint x: 105, startPoint y: 126, endPoint x: 85, endPoint y: 124, distance: 20.2
click at [85, 124] on td "Stevo" at bounding box center [109, 127] width 55 height 25
click at [353, 210] on link "24" at bounding box center [357, 211] width 9 height 9
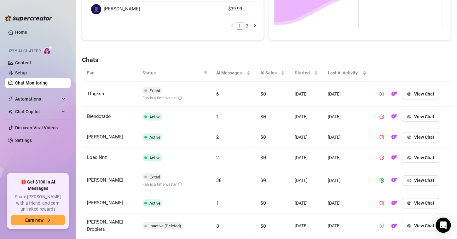
scroll to position [170, 0]
drag, startPoint x: 108, startPoint y: 94, endPoint x: 85, endPoint y: 94, distance: 23.3
click at [85, 94] on td "Tfhgksh" at bounding box center [109, 94] width 55 height 25
drag, startPoint x: 124, startPoint y: 180, endPoint x: 87, endPoint y: 181, distance: 36.9
click at [87, 181] on td "[PERSON_NAME]" at bounding box center [109, 180] width 55 height 25
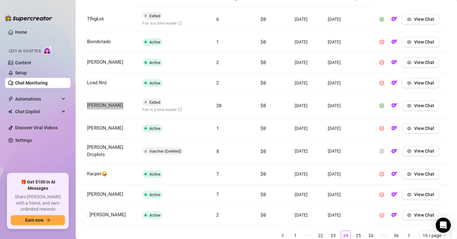
scroll to position [264, 0]
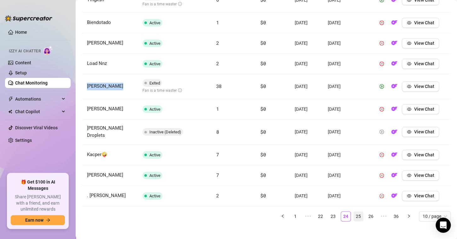
click at [353, 211] on link "25" at bounding box center [357, 215] width 9 height 9
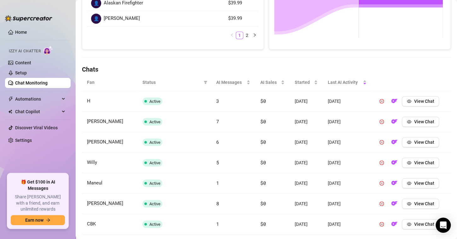
scroll to position [255, 0]
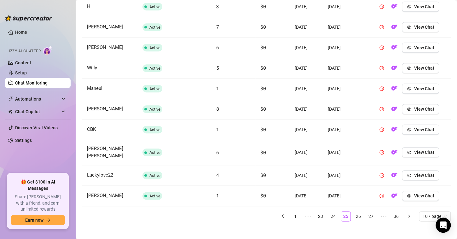
click at [353, 211] on link "26" at bounding box center [357, 215] width 9 height 9
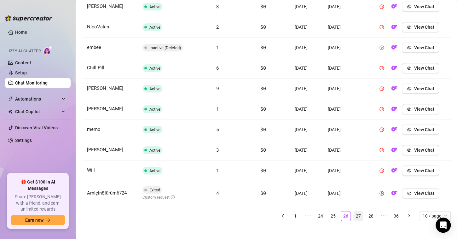
click at [353, 213] on link "27" at bounding box center [357, 215] width 9 height 9
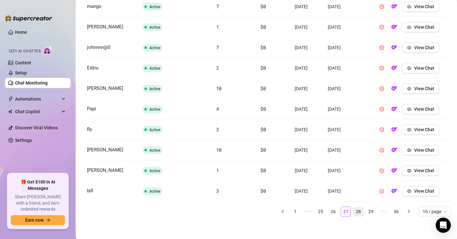
click at [354, 209] on link "28" at bounding box center [357, 211] width 9 height 9
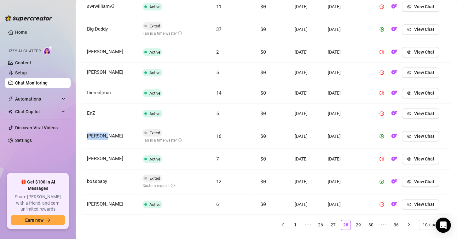
drag, startPoint x: 115, startPoint y: 133, endPoint x: 83, endPoint y: 132, distance: 31.5
click at [84, 132] on td "[PERSON_NAME]" at bounding box center [109, 136] width 55 height 25
click at [414, 134] on span "View Chat" at bounding box center [423, 135] width 20 height 5
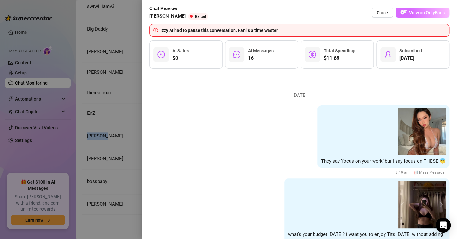
click at [423, 10] on span "View on OnlyFans" at bounding box center [427, 12] width 36 height 5
click at [380, 13] on span "Close" at bounding box center [381, 12] width 11 height 5
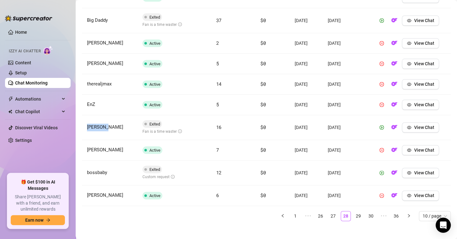
scroll to position [269, 0]
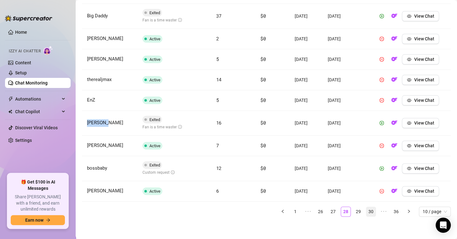
click at [354, 211] on link "29" at bounding box center [357, 211] width 9 height 9
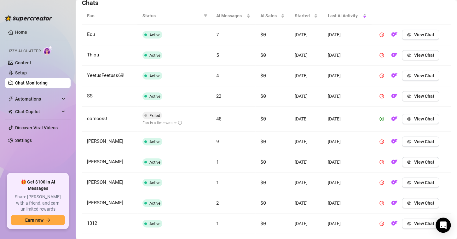
scroll to position [228, 0]
drag, startPoint x: 113, startPoint y: 118, endPoint x: 86, endPoint y: 116, distance: 27.8
click at [86, 116] on td "comcos0" at bounding box center [109, 118] width 55 height 25
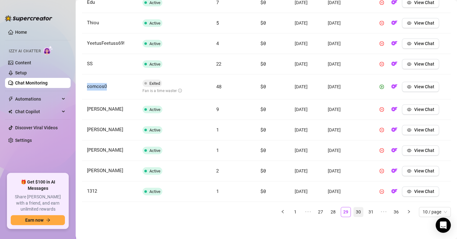
click at [353, 209] on link "30" at bounding box center [357, 211] width 9 height 9
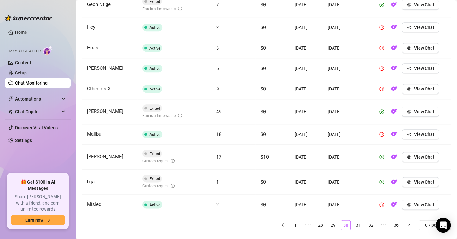
scroll to position [196, 0]
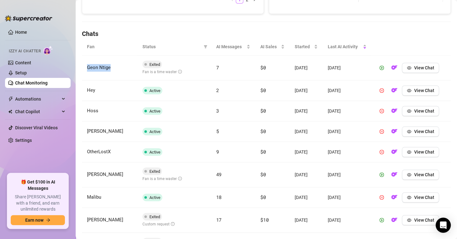
drag, startPoint x: 116, startPoint y: 69, endPoint x: 83, endPoint y: 68, distance: 33.1
click at [83, 68] on td "Geon Ntige" at bounding box center [109, 67] width 55 height 25
drag, startPoint x: 109, startPoint y: 174, endPoint x: 85, endPoint y: 171, distance: 24.4
click at [85, 171] on td "[PERSON_NAME]" at bounding box center [109, 174] width 55 height 25
click at [414, 174] on span "View Chat" at bounding box center [423, 174] width 20 height 5
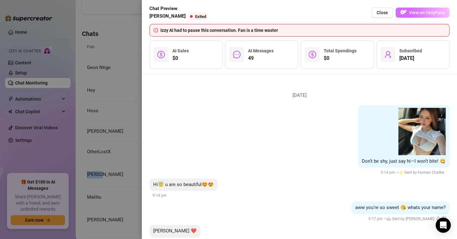
click at [424, 12] on span "View on OnlyFans" at bounding box center [427, 12] width 36 height 5
click at [380, 13] on span "Close" at bounding box center [381, 12] width 11 height 5
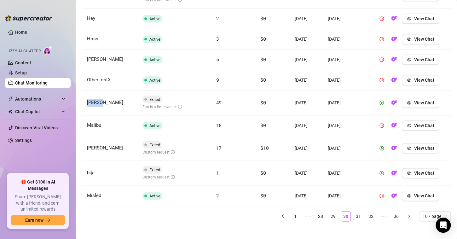
scroll to position [273, 0]
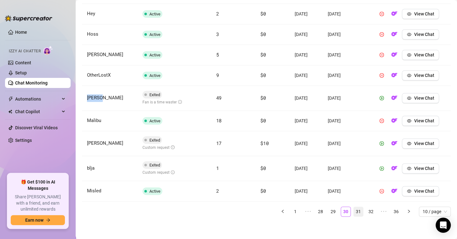
click at [353, 212] on link "31" at bounding box center [357, 211] width 9 height 9
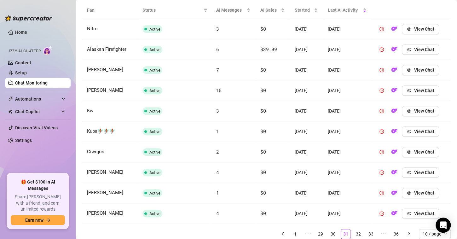
scroll to position [255, 0]
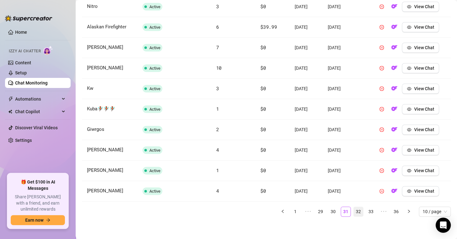
click at [353, 211] on link "32" at bounding box center [357, 211] width 9 height 9
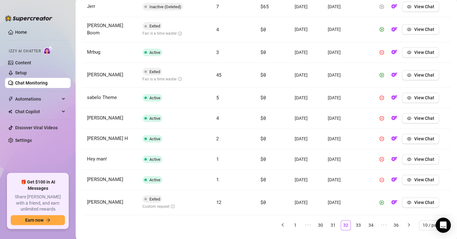
scroll to position [192, 0]
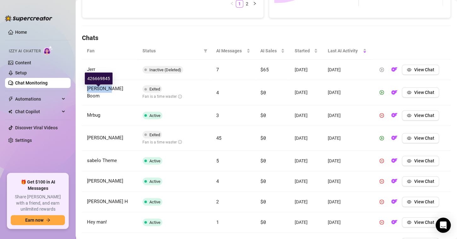
drag, startPoint x: 113, startPoint y: 91, endPoint x: 85, endPoint y: 91, distance: 27.7
click at [85, 91] on td "[PERSON_NAME] Boom" at bounding box center [109, 92] width 55 height 25
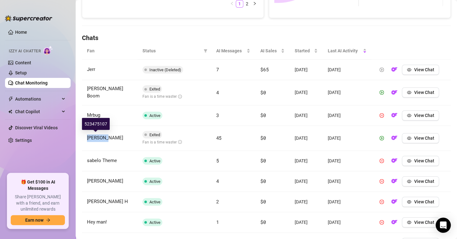
drag, startPoint x: 115, startPoint y: 139, endPoint x: 83, endPoint y: 137, distance: 32.1
click at [83, 137] on td "[PERSON_NAME]" at bounding box center [109, 138] width 55 height 25
click at [208, 142] on td "Exited Fan is a time waster" at bounding box center [174, 138] width 74 height 25
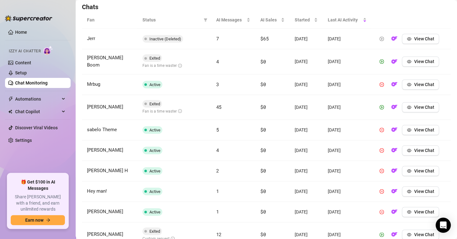
scroll to position [269, 0]
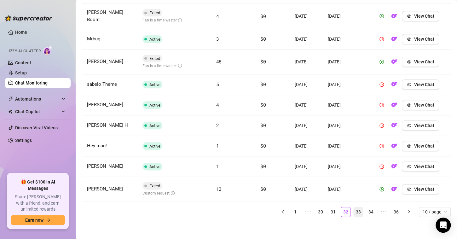
click at [353, 210] on link "33" at bounding box center [357, 211] width 9 height 9
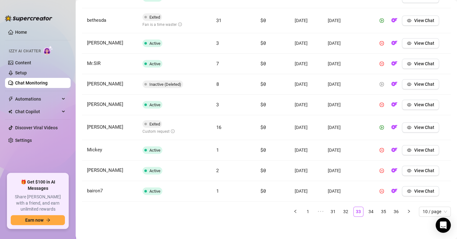
scroll to position [170, 0]
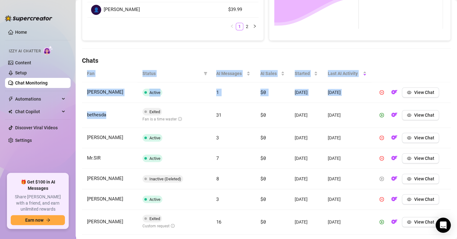
drag, startPoint x: 111, startPoint y: 113, endPoint x: 82, endPoint y: 112, distance: 29.3
click at [82, 112] on td "bethesda" at bounding box center [109, 115] width 55 height 25
click at [106, 116] on span "bethesda" at bounding box center [96, 115] width 19 height 6
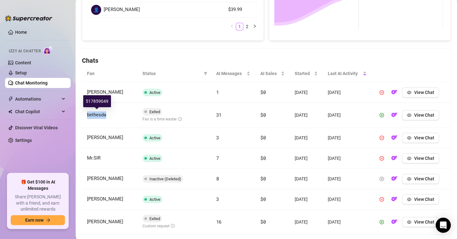
drag, startPoint x: 114, startPoint y: 116, endPoint x: 86, endPoint y: 115, distance: 28.3
click at [86, 115] on td "bethesda" at bounding box center [109, 115] width 55 height 25
click at [420, 115] on span "View Chat" at bounding box center [423, 114] width 20 height 5
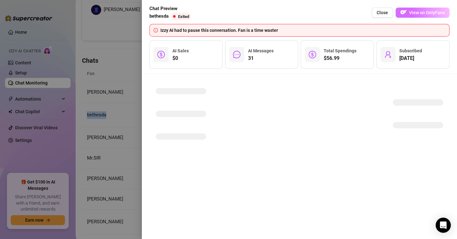
click at [414, 14] on span "View on OnlyFans" at bounding box center [427, 12] width 36 height 5
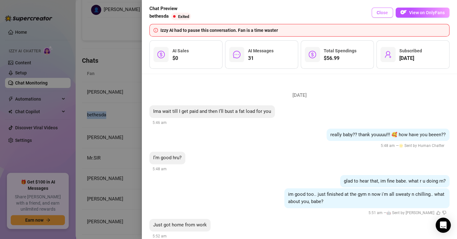
click at [377, 12] on span "Close" at bounding box center [381, 12] width 11 height 5
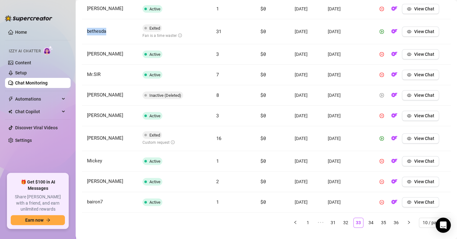
scroll to position [264, 0]
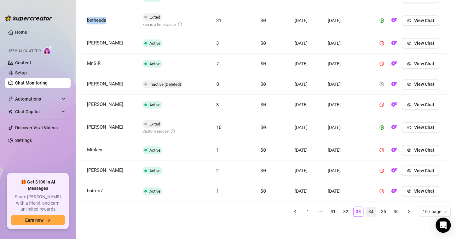
click at [366, 210] on link "34" at bounding box center [370, 211] width 9 height 9
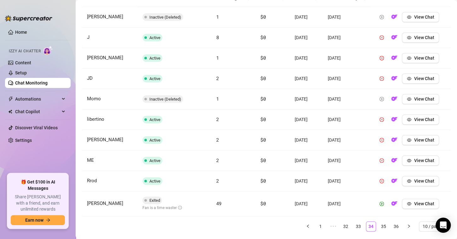
scroll to position [259, 0]
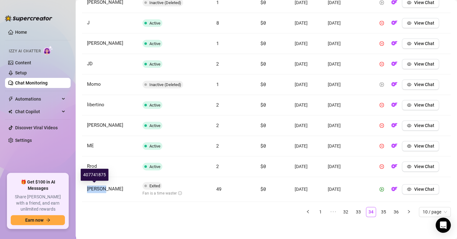
drag, startPoint x: 116, startPoint y: 187, endPoint x: 86, endPoint y: 189, distance: 29.7
click at [86, 189] on td "[PERSON_NAME]" at bounding box center [109, 189] width 55 height 25
click at [414, 186] on span "View Chat" at bounding box center [423, 188] width 20 height 5
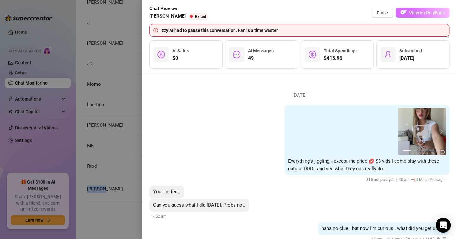
click at [408, 16] on button "View on OnlyFans" at bounding box center [422, 13] width 54 height 10
click at [410, 11] on span "View on OnlyFans" at bounding box center [427, 12] width 36 height 5
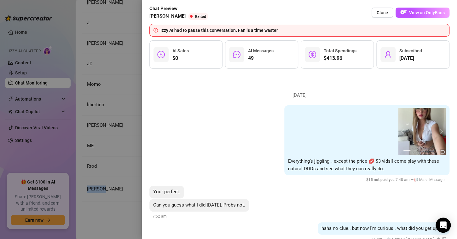
drag, startPoint x: 375, startPoint y: 14, endPoint x: 351, endPoint y: 105, distance: 93.8
click at [374, 14] on button "Close" at bounding box center [381, 13] width 21 height 10
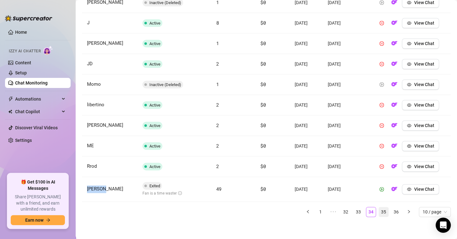
click at [380, 207] on link "35" at bounding box center [382, 211] width 9 height 9
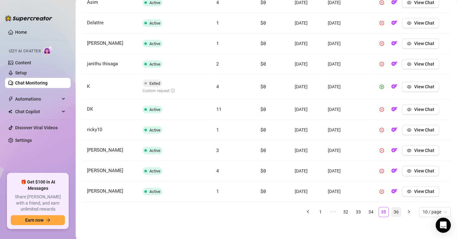
click at [391, 210] on link "36" at bounding box center [395, 211] width 9 height 9
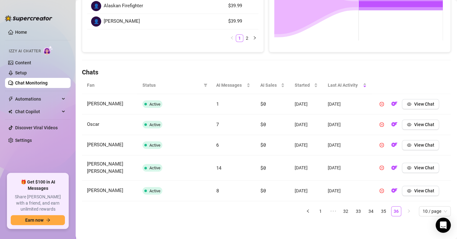
scroll to position [0, 0]
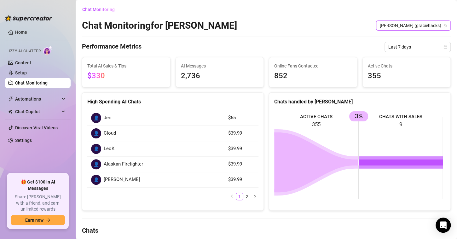
click at [430, 24] on span "[PERSON_NAME] (graciehacks)" at bounding box center [412, 25] width 67 height 9
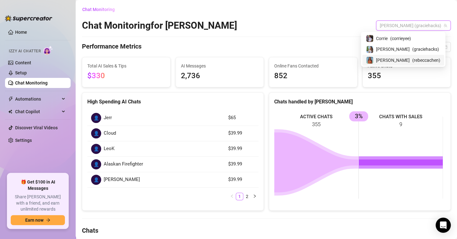
click at [409, 59] on div "[PERSON_NAME] ( [PERSON_NAME] )" at bounding box center [403, 60] width 74 height 8
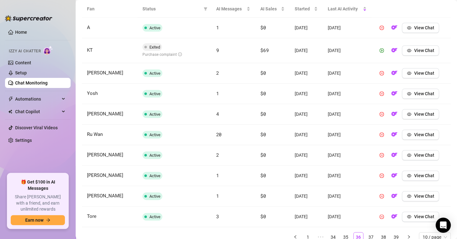
scroll to position [259, 0]
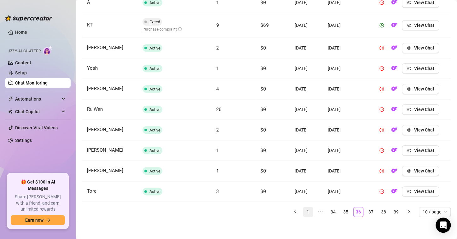
click at [303, 209] on link "1" at bounding box center [307, 211] width 9 height 9
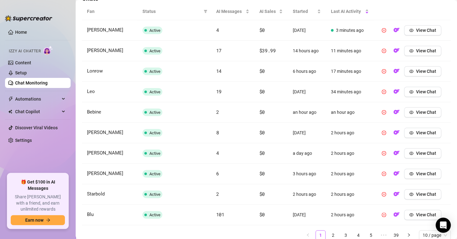
scroll to position [255, 0]
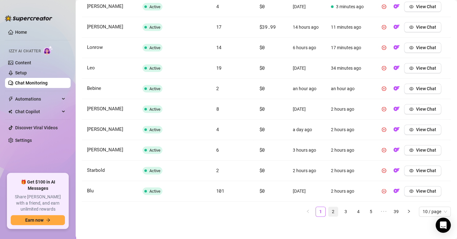
click at [328, 213] on link "2" at bounding box center [332, 211] width 9 height 9
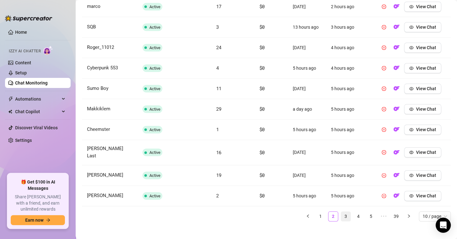
click at [341, 211] on link "3" at bounding box center [345, 215] width 9 height 9
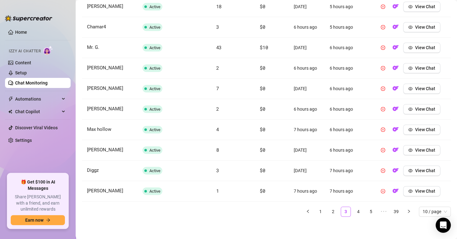
click at [353, 212] on link "4" at bounding box center [357, 211] width 9 height 9
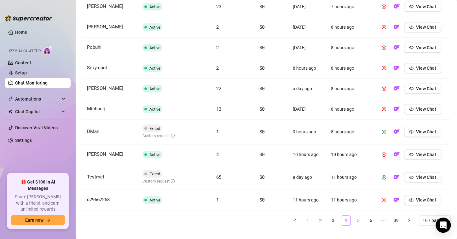
click at [354, 218] on link "5" at bounding box center [357, 219] width 9 height 9
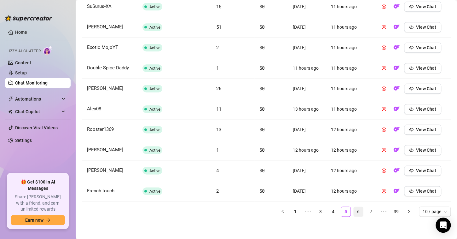
click at [356, 211] on link "6" at bounding box center [357, 211] width 9 height 9
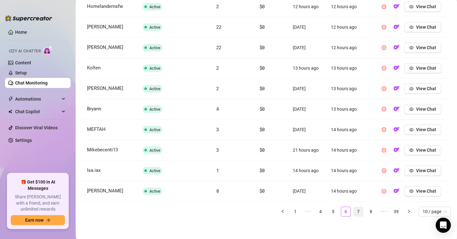
click at [356, 208] on link "7" at bounding box center [357, 211] width 9 height 9
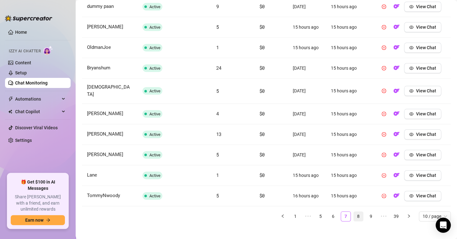
click at [353, 211] on link "8" at bounding box center [357, 215] width 9 height 9
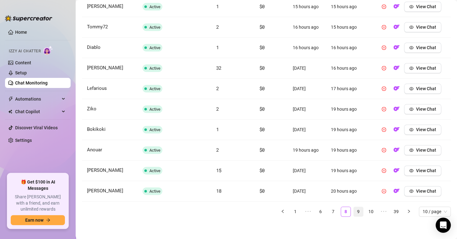
click at [353, 208] on link "9" at bounding box center [357, 211] width 9 height 9
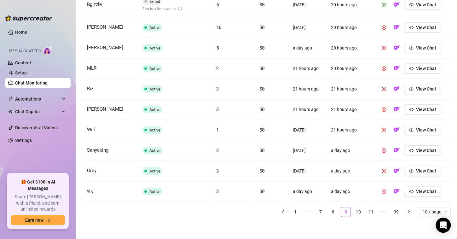
scroll to position [165, 0]
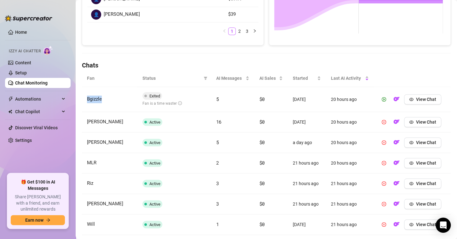
drag, startPoint x: 104, startPoint y: 99, endPoint x: 82, endPoint y: 96, distance: 22.5
click at [82, 96] on td "Bgizzle" at bounding box center [109, 99] width 55 height 25
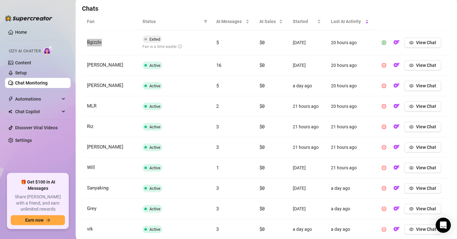
scroll to position [259, 0]
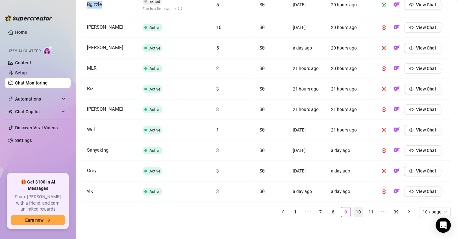
click at [353, 212] on link "10" at bounding box center [357, 211] width 9 height 9
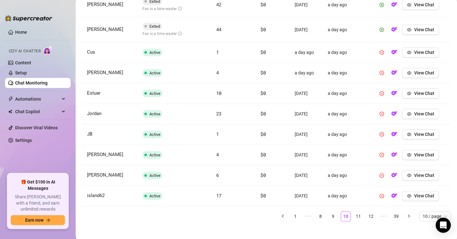
scroll to position [196, 0]
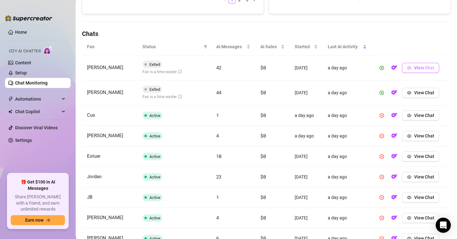
click at [422, 67] on span "View Chat" at bounding box center [423, 67] width 20 height 5
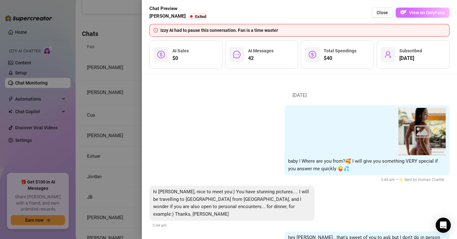
click at [427, 12] on span "View on OnlyFans" at bounding box center [427, 12] width 36 height 5
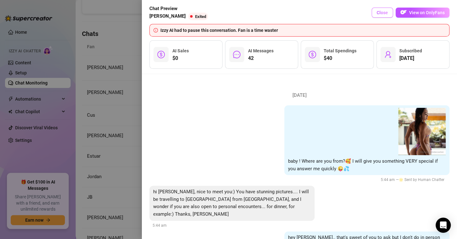
click at [384, 12] on span "Close" at bounding box center [381, 12] width 11 height 5
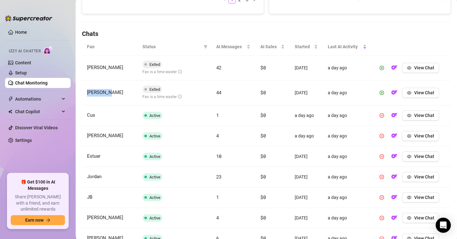
drag, startPoint x: 107, startPoint y: 92, endPoint x: 87, endPoint y: 89, distance: 20.3
click at [87, 89] on td "[PERSON_NAME]" at bounding box center [109, 92] width 55 height 25
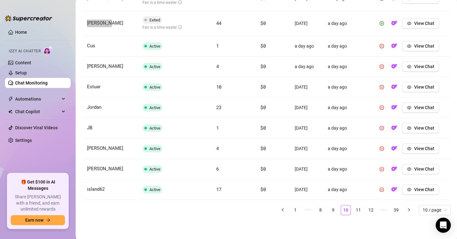
scroll to position [269, 0]
click at [353, 207] on link "11" at bounding box center [357, 209] width 9 height 9
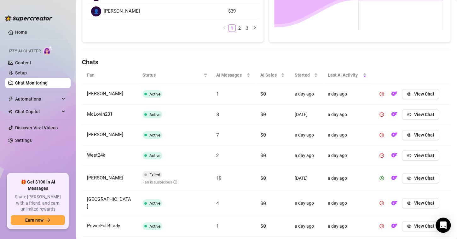
scroll to position [165, 0]
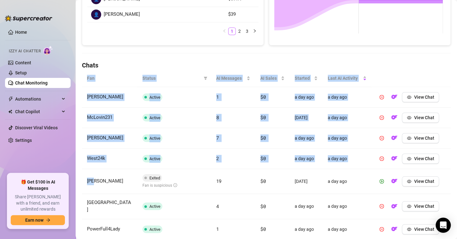
drag, startPoint x: 100, startPoint y: 181, endPoint x: 82, endPoint y: 181, distance: 18.9
click at [82, 181] on td "[PERSON_NAME]" at bounding box center [109, 181] width 55 height 25
click at [104, 183] on td "[PERSON_NAME]" at bounding box center [109, 181] width 55 height 25
click at [413, 179] on span "View Chat" at bounding box center [423, 181] width 20 height 5
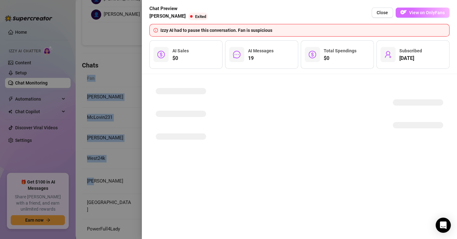
click at [418, 9] on button "View on OnlyFans" at bounding box center [422, 13] width 54 height 10
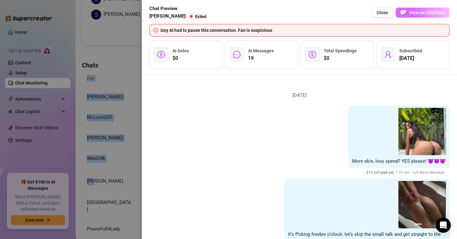
click at [417, 12] on span "View on OnlyFans" at bounding box center [427, 12] width 36 height 5
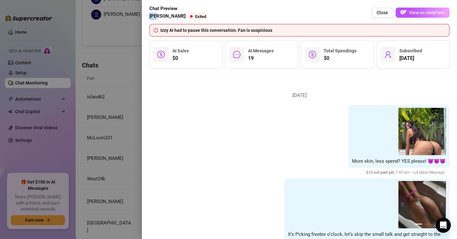
drag, startPoint x: 156, startPoint y: 16, endPoint x: 149, endPoint y: 16, distance: 6.9
click at [149, 16] on span "[PERSON_NAME]" at bounding box center [167, 17] width 36 height 8
click at [384, 12] on span "Close" at bounding box center [381, 12] width 11 height 5
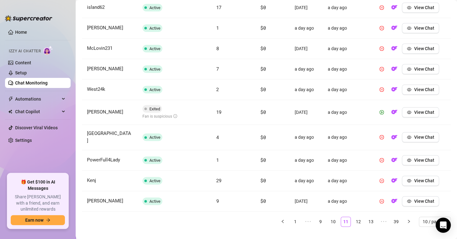
scroll to position [259, 0]
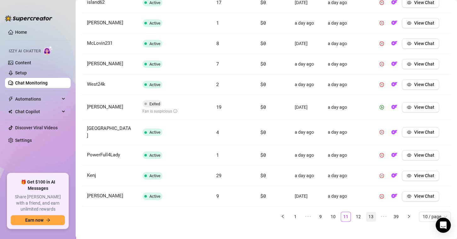
click at [353, 212] on link "12" at bounding box center [357, 216] width 9 height 9
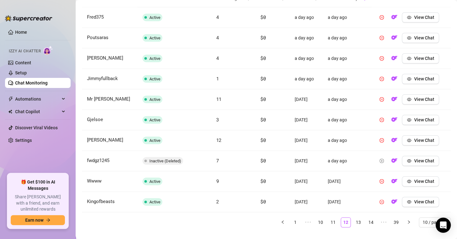
scroll to position [255, 0]
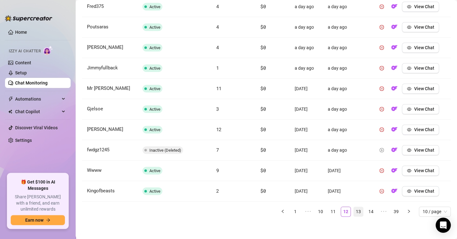
click at [356, 208] on link "13" at bounding box center [357, 211] width 9 height 9
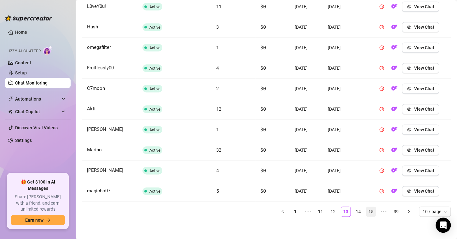
click at [366, 209] on link "15" at bounding box center [370, 211] width 9 height 9
click at [355, 210] on link "16" at bounding box center [357, 211] width 9 height 9
click at [354, 210] on link "17" at bounding box center [357, 211] width 9 height 9
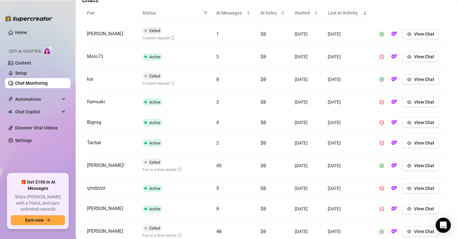
scroll to position [273, 0]
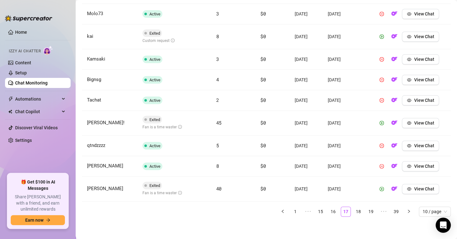
drag, startPoint x: 126, startPoint y: 123, endPoint x: 85, endPoint y: 121, distance: 41.0
click at [85, 121] on td "[PERSON_NAME]!" at bounding box center [109, 123] width 55 height 25
drag, startPoint x: 109, startPoint y: 190, endPoint x: 85, endPoint y: 188, distance: 23.7
click at [85, 188] on td "[PERSON_NAME]" at bounding box center [109, 189] width 55 height 25
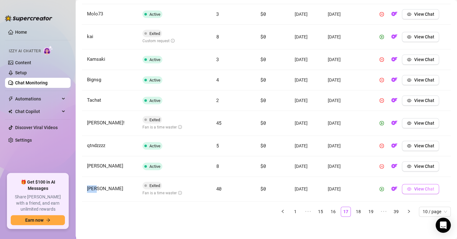
click at [403, 185] on button "View Chat" at bounding box center [419, 189] width 37 height 10
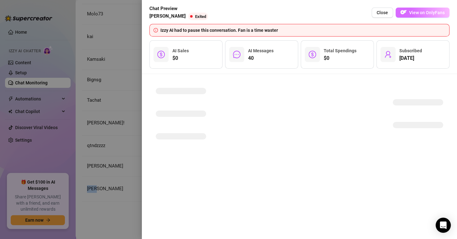
click at [415, 14] on span "View on OnlyFans" at bounding box center [427, 12] width 36 height 5
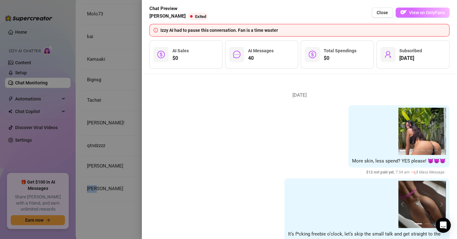
click at [411, 9] on button "View on OnlyFans" at bounding box center [422, 13] width 54 height 10
click at [428, 16] on button "View on OnlyFans" at bounding box center [422, 13] width 54 height 10
click at [383, 12] on span "Close" at bounding box center [381, 12] width 11 height 5
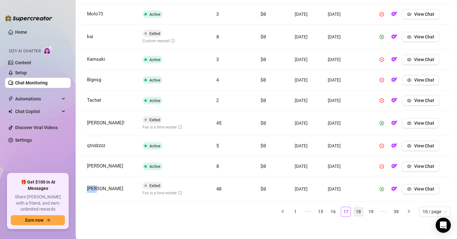
click at [353, 211] on link "18" at bounding box center [357, 211] width 9 height 9
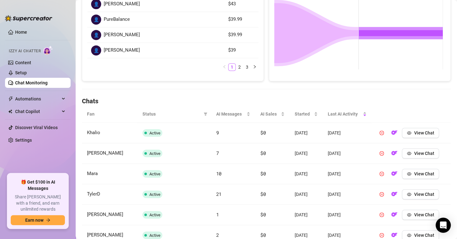
scroll to position [255, 0]
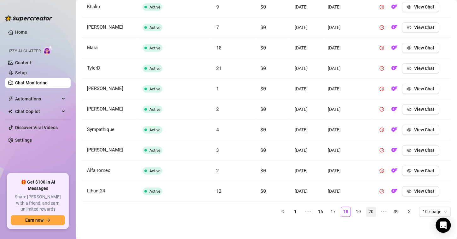
click at [353, 209] on link "19" at bounding box center [357, 211] width 9 height 9
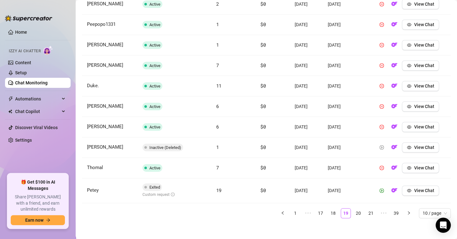
scroll to position [259, 0]
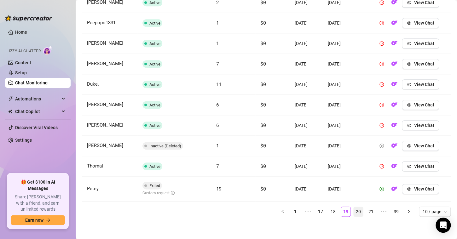
click at [353, 207] on link "20" at bounding box center [357, 211] width 9 height 9
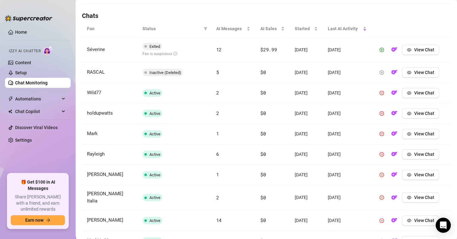
scroll to position [165, 0]
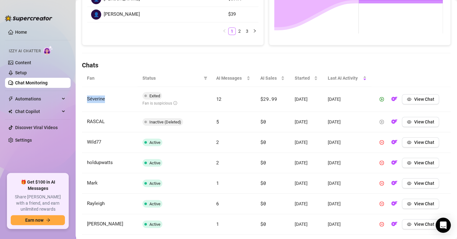
drag, startPoint x: 110, startPoint y: 99, endPoint x: 85, endPoint y: 99, distance: 25.2
click at [85, 99] on td "Séverine" at bounding box center [109, 99] width 55 height 25
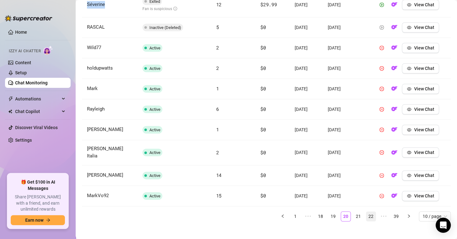
click at [355, 212] on link "21" at bounding box center [357, 216] width 9 height 9
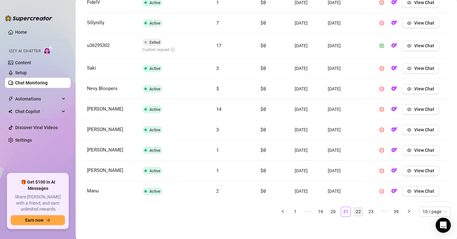
click at [355, 211] on link "22" at bounding box center [357, 211] width 9 height 9
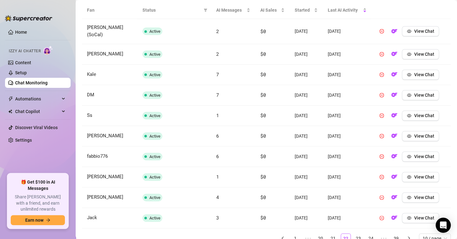
scroll to position [255, 0]
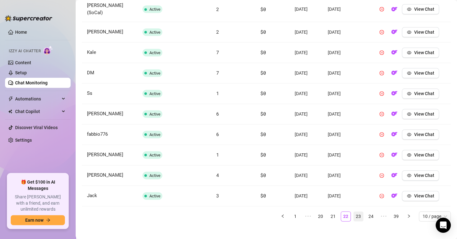
click at [356, 212] on link "23" at bounding box center [357, 216] width 9 height 9
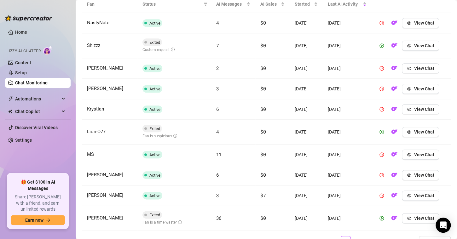
scroll to position [224, 0]
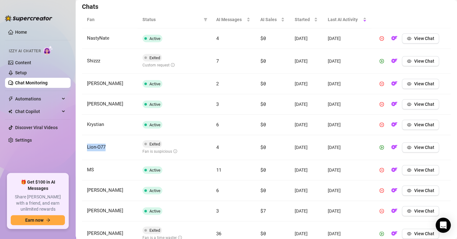
drag, startPoint x: 113, startPoint y: 144, endPoint x: 82, endPoint y: 144, distance: 30.9
click at [82, 144] on td "Lion-O77" at bounding box center [109, 147] width 55 height 25
click at [409, 147] on button "View Chat" at bounding box center [419, 147] width 37 height 10
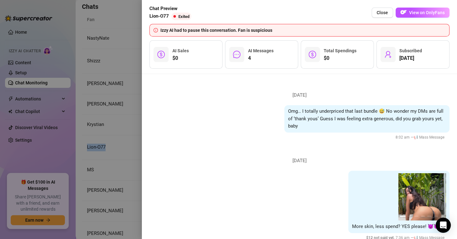
click at [418, 13] on span "View on OnlyFans" at bounding box center [427, 12] width 36 height 5
click at [380, 14] on span "Close" at bounding box center [381, 12] width 11 height 5
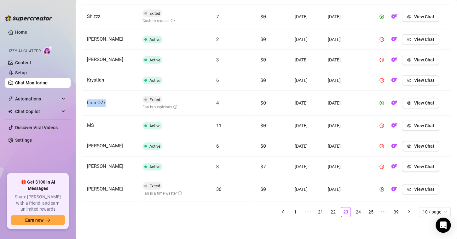
scroll to position [268, 0]
click at [353, 210] on link "24" at bounding box center [357, 211] width 9 height 9
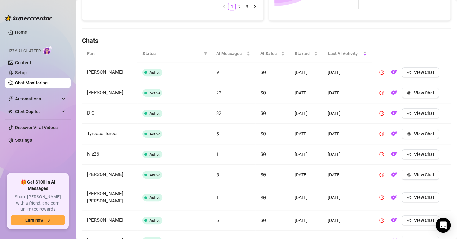
scroll to position [255, 0]
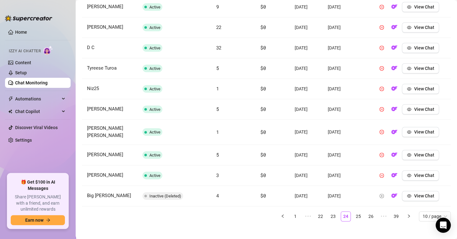
click at [356, 212] on link "25" at bounding box center [357, 216] width 9 height 9
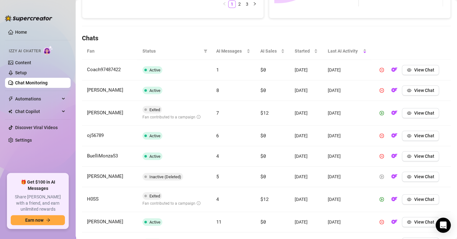
scroll to position [264, 0]
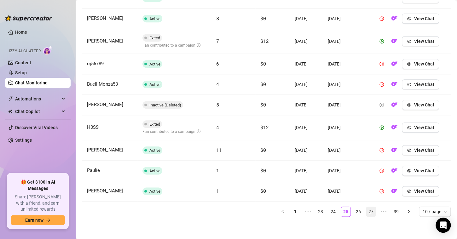
click at [354, 209] on link "26" at bounding box center [357, 211] width 9 height 9
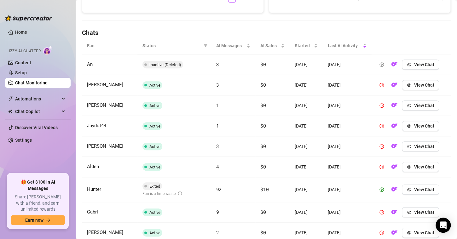
scroll to position [196, 0]
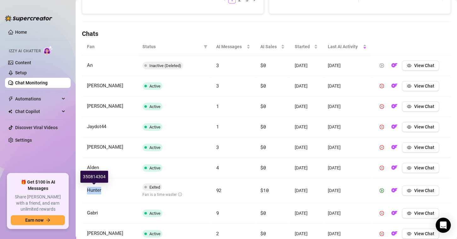
drag, startPoint x: 114, startPoint y: 192, endPoint x: 88, endPoint y: 191, distance: 26.2
click at [88, 191] on td "Hunter" at bounding box center [109, 190] width 55 height 25
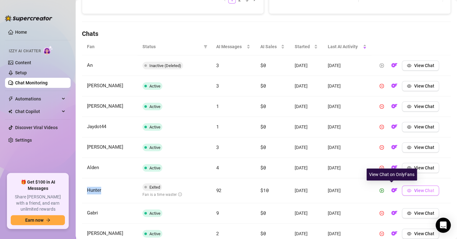
click at [413, 189] on span "View Chat" at bounding box center [423, 190] width 20 height 5
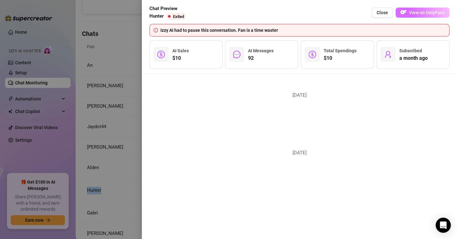
click at [425, 12] on span "View on OnlyFans" at bounding box center [427, 12] width 36 height 5
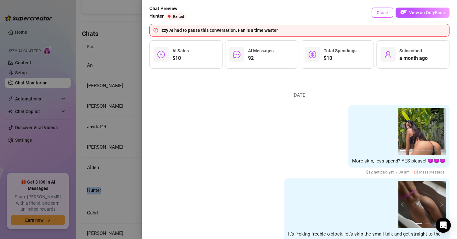
click at [383, 13] on span "Close" at bounding box center [381, 12] width 11 height 5
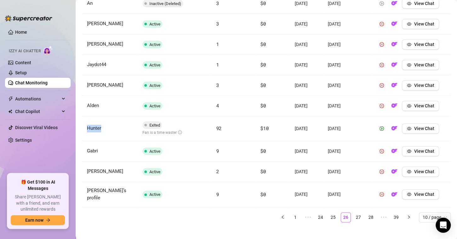
scroll to position [259, 0]
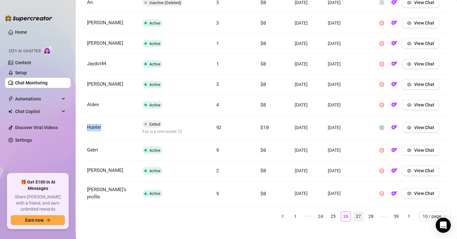
click at [355, 213] on link "27" at bounding box center [357, 216] width 9 height 9
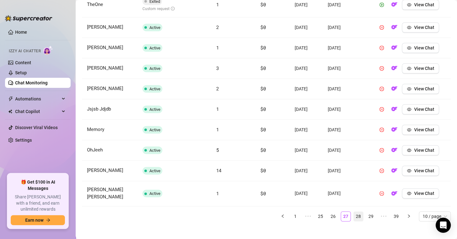
click at [355, 212] on link "28" at bounding box center [357, 216] width 9 height 9
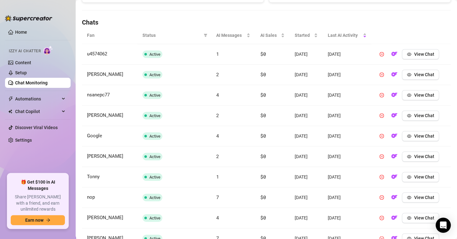
scroll to position [255, 0]
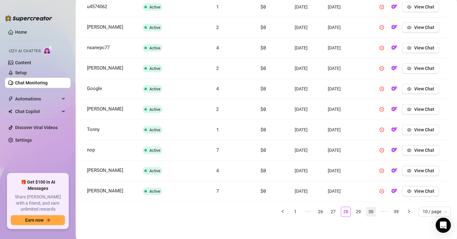
click at [353, 212] on link "29" at bounding box center [357, 211] width 9 height 9
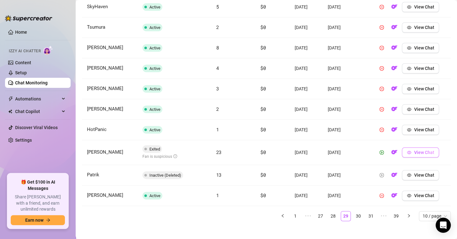
click at [415, 150] on span "View Chat" at bounding box center [423, 152] width 20 height 5
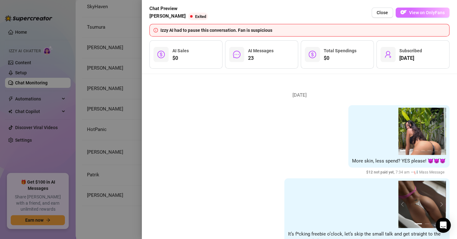
click at [425, 14] on span "View on OnlyFans" at bounding box center [427, 12] width 36 height 5
click at [382, 13] on span "Close" at bounding box center [381, 12] width 11 height 5
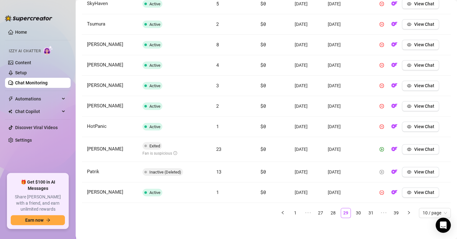
scroll to position [259, 0]
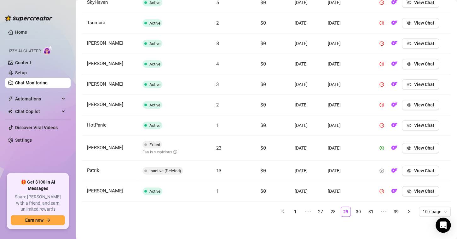
click at [353, 207] on li "30" at bounding box center [358, 212] width 10 height 10
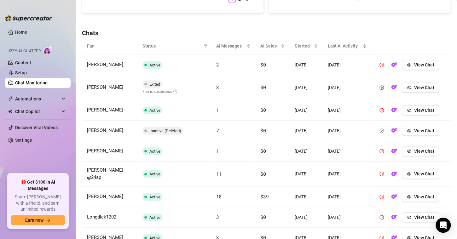
scroll to position [196, 0]
drag, startPoint x: 129, startPoint y: 88, endPoint x: 84, endPoint y: 89, distance: 45.4
click at [84, 89] on td "[PERSON_NAME]" at bounding box center [109, 88] width 55 height 25
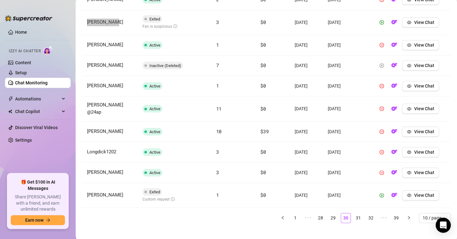
scroll to position [264, 0]
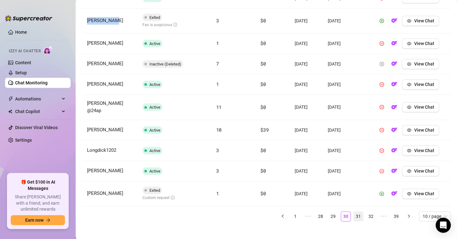
click at [353, 212] on link "31" at bounding box center [357, 216] width 9 height 9
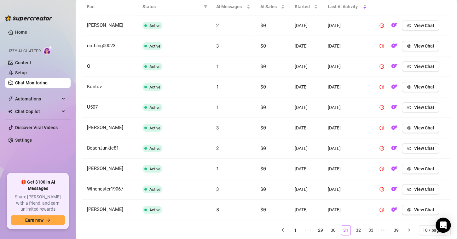
scroll to position [255, 0]
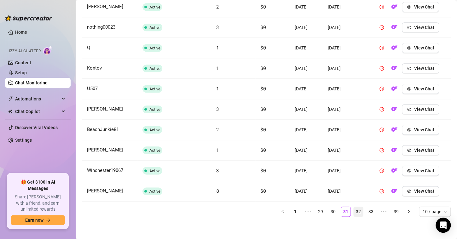
click at [355, 212] on link "32" at bounding box center [357, 211] width 9 height 9
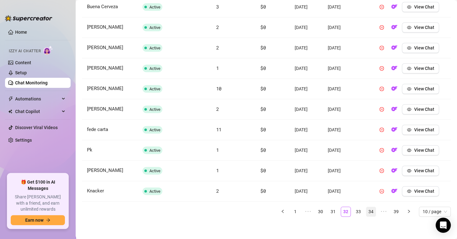
click at [353, 212] on link "33" at bounding box center [357, 211] width 9 height 9
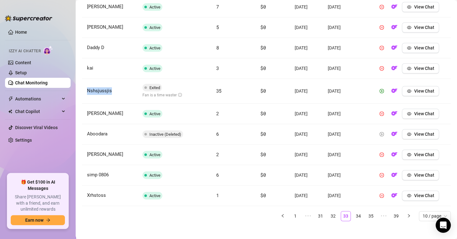
drag, startPoint x: 127, startPoint y: 92, endPoint x: 85, endPoint y: 89, distance: 42.3
click at [85, 89] on td "Nshsjussjis" at bounding box center [109, 91] width 55 height 25
click at [353, 213] on link "34" at bounding box center [357, 215] width 9 height 9
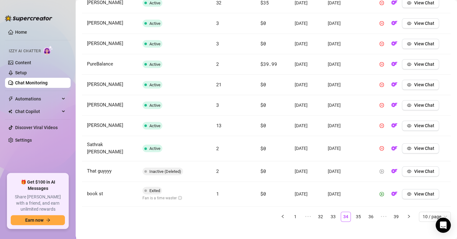
scroll to position [259, 0]
drag, startPoint x: 109, startPoint y: 190, endPoint x: 86, endPoint y: 189, distance: 23.6
click at [86, 189] on td "book st" at bounding box center [109, 193] width 55 height 25
click at [414, 191] on span "View Chat" at bounding box center [423, 193] width 20 height 5
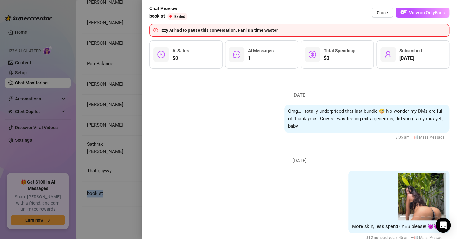
click at [421, 10] on span "View on OnlyFans" at bounding box center [427, 12] width 36 height 5
click at [383, 13] on span "Close" at bounding box center [381, 12] width 11 height 5
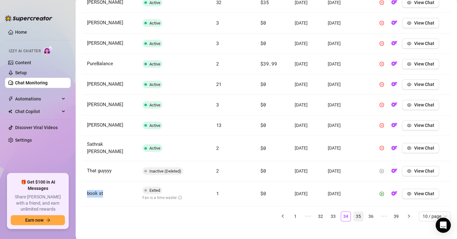
click at [354, 212] on link "35" at bounding box center [357, 216] width 9 height 9
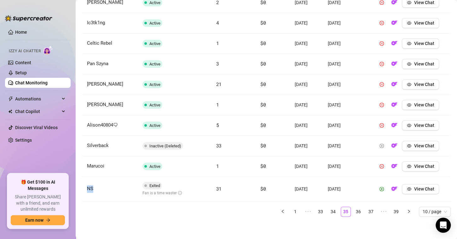
drag, startPoint x: 101, startPoint y: 190, endPoint x: 87, endPoint y: 190, distance: 14.5
click at [87, 190] on td "NS" at bounding box center [109, 189] width 55 height 25
click at [417, 190] on span "View Chat" at bounding box center [423, 188] width 20 height 5
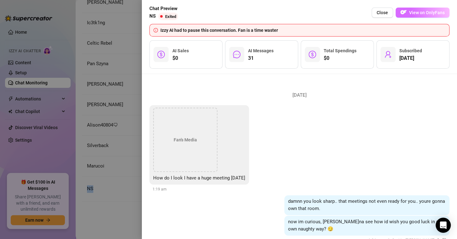
click at [434, 13] on span "View on OnlyFans" at bounding box center [427, 12] width 36 height 5
click at [380, 13] on button "Close" at bounding box center [381, 13] width 21 height 10
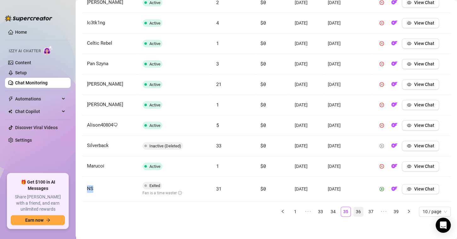
click at [354, 209] on link "36" at bounding box center [357, 211] width 9 height 9
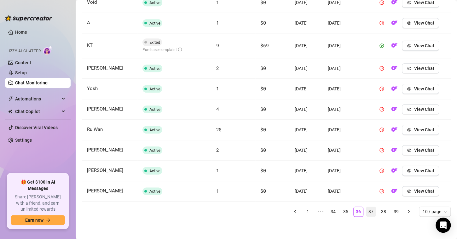
click at [368, 211] on link "37" at bounding box center [370, 211] width 9 height 9
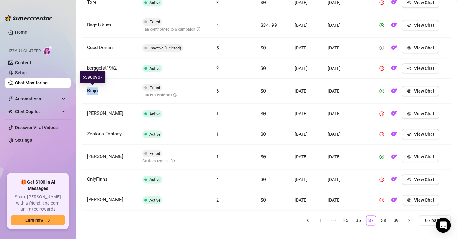
drag, startPoint x: 97, startPoint y: 91, endPoint x: 86, endPoint y: 89, distance: 11.5
click at [86, 89] on td "Brujo" at bounding box center [109, 91] width 55 height 25
drag, startPoint x: 102, startPoint y: 77, endPoint x: 82, endPoint y: 76, distance: 19.9
click at [82, 76] on div "53988987" at bounding box center [92, 77] width 25 height 12
click at [99, 75] on div "53988987" at bounding box center [92, 77] width 25 height 12
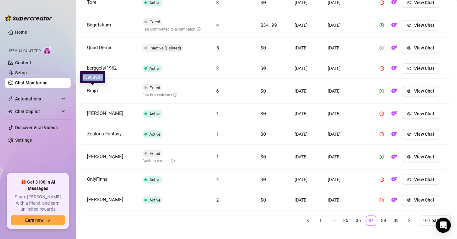
drag, startPoint x: 102, startPoint y: 77, endPoint x: 81, endPoint y: 76, distance: 21.1
click at [81, 76] on div "53988987" at bounding box center [92, 77] width 25 height 12
click at [94, 77] on div "53988987" at bounding box center [92, 77] width 25 height 12
click at [378, 219] on link "38" at bounding box center [382, 220] width 9 height 9
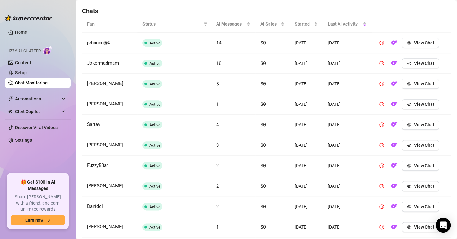
scroll to position [255, 0]
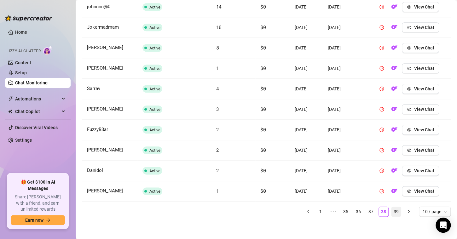
click at [391, 209] on link "39" at bounding box center [395, 211] width 9 height 9
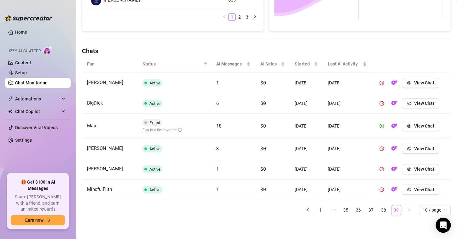
scroll to position [178, 0]
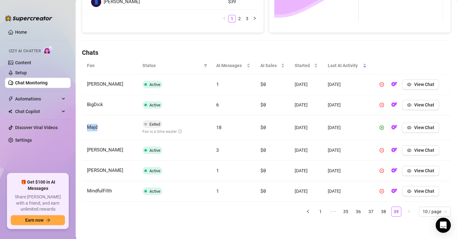
drag, startPoint x: 103, startPoint y: 128, endPoint x: 82, endPoint y: 126, distance: 21.5
click at [82, 126] on td "Majd" at bounding box center [109, 127] width 55 height 25
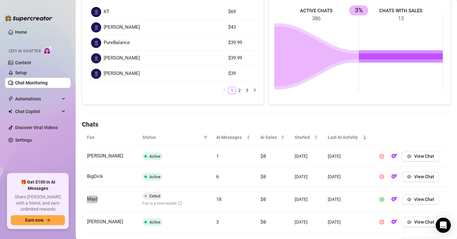
scroll to position [20, 0]
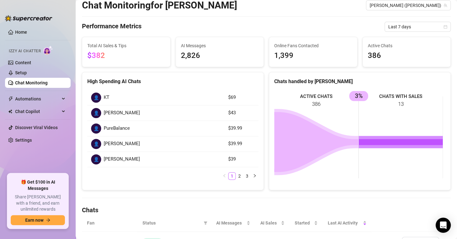
click at [391, 56] on span "386" at bounding box center [406, 56] width 78 height 12
click at [24, 60] on link "Content" at bounding box center [23, 62] width 16 height 5
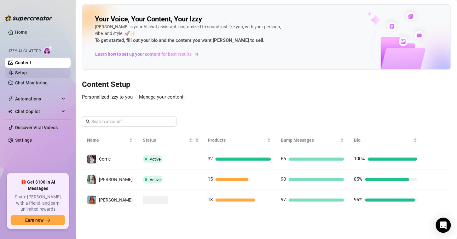
click at [27, 74] on link "Setup" at bounding box center [21, 72] width 12 height 5
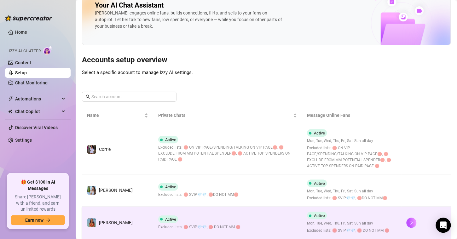
scroll to position [32, 0]
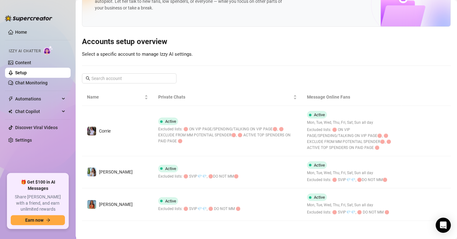
click at [409, 202] on icon "right" at bounding box center [411, 204] width 4 height 4
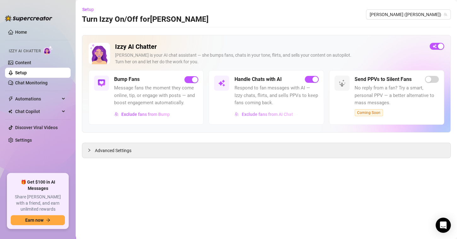
click at [256, 114] on span "Exclude fans from AI Chat" at bounding box center [266, 114] width 51 height 5
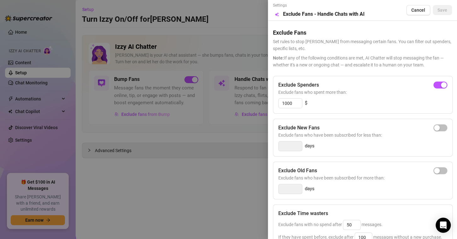
click at [235, 127] on div at bounding box center [228, 119] width 457 height 239
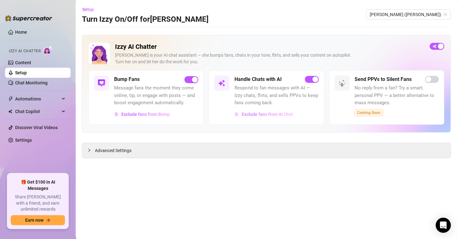
click at [263, 114] on span "Exclude fans from AI Chat" at bounding box center [266, 114] width 51 height 5
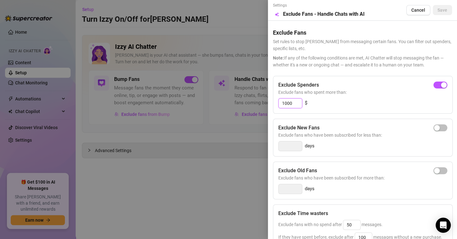
drag, startPoint x: 296, startPoint y: 103, endPoint x: 265, endPoint y: 103, distance: 30.9
click at [267, 102] on div "Settings Preview Exclude Fans - Handle Chats with AI Cancel Save Exclude Fans S…" at bounding box center [228, 119] width 457 height 239
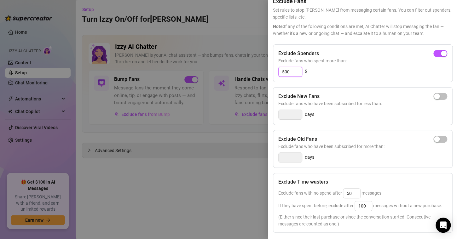
scroll to position [63, 0]
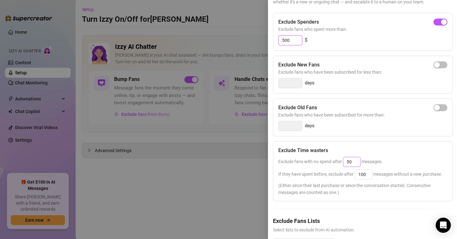
type input "500"
drag, startPoint x: 353, startPoint y: 162, endPoint x: 343, endPoint y: 161, distance: 10.2
click at [343, 161] on input "50" at bounding box center [351, 161] width 17 height 9
click at [353, 162] on input "50" at bounding box center [351, 161] width 17 height 9
drag, startPoint x: 355, startPoint y: 161, endPoint x: 340, endPoint y: 161, distance: 15.7
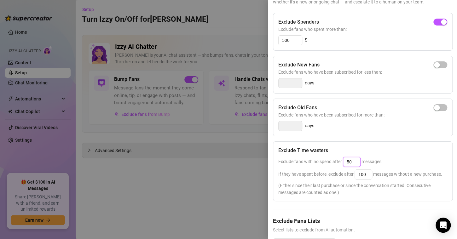
click at [340, 161] on span "Exclude fans with no spend after 50 messages." at bounding box center [330, 161] width 104 height 5
type input "25"
drag, startPoint x: 367, startPoint y: 174, endPoint x: 346, endPoint y: 174, distance: 21.4
click at [346, 174] on span "If they have spent before, exclude after 100 messages without a new purchase." at bounding box center [360, 174] width 164 height 5
type input "50"
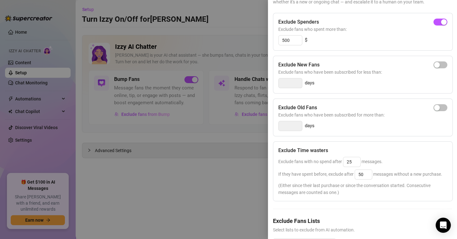
click at [342, 179] on div "If they have spent before, exclude after 50 messages without a new purchase." at bounding box center [362, 174] width 169 height 10
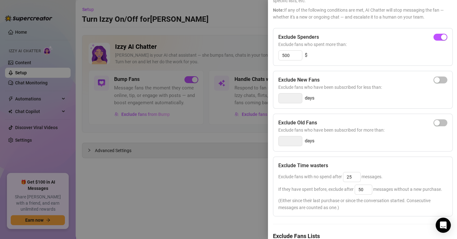
scroll to position [0, 0]
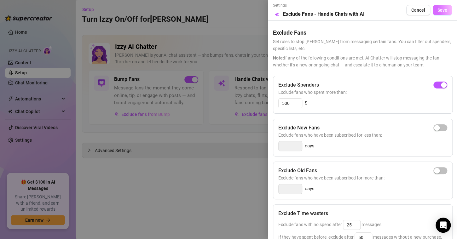
click at [438, 10] on span "Save" at bounding box center [442, 10] width 10 height 5
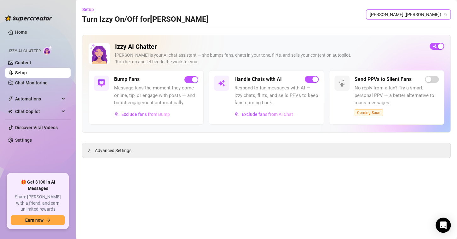
click at [405, 14] on span "[PERSON_NAME] ([PERSON_NAME])" at bounding box center [407, 14] width 77 height 9
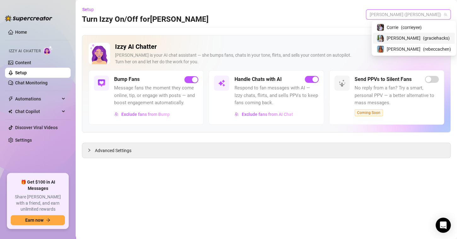
click at [411, 40] on span "[PERSON_NAME]" at bounding box center [403, 38] width 34 height 7
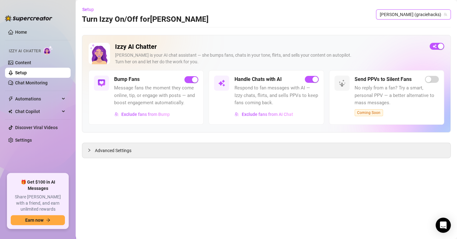
click at [271, 94] on span "Respond to fan messages with AI — Izzy chats, flirts, and sells PPVs to keep fa…" at bounding box center [276, 95] width 84 height 22
click at [276, 112] on span "Exclude fans from AI Chat" at bounding box center [266, 114] width 51 height 5
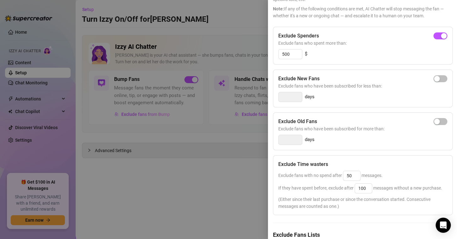
scroll to position [94, 0]
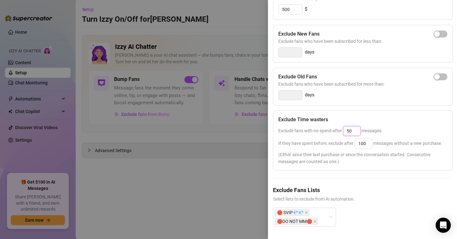
drag, startPoint x: 352, startPoint y: 128, endPoint x: 338, endPoint y: 125, distance: 14.1
click at [338, 126] on div "Exclude fans with no spend after 50 messages." at bounding box center [362, 131] width 169 height 10
type input "25"
drag, startPoint x: 366, startPoint y: 144, endPoint x: 322, endPoint y: 143, distance: 43.5
click at [322, 143] on span "If they have spent before, exclude after 100 messages without a new purchase." at bounding box center [360, 143] width 164 height 5
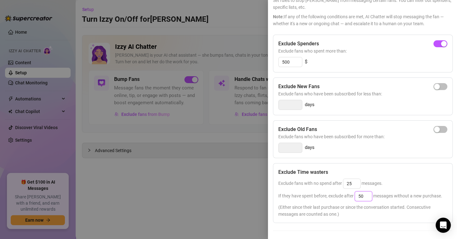
scroll to position [0, 0]
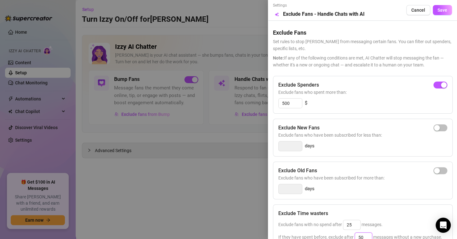
type input "50"
click at [438, 15] on div "Settings Preview Exclude Fans - Handle Chats with AI Cancel Save" at bounding box center [362, 10] width 179 height 15
click at [437, 12] on span "Save" at bounding box center [442, 10] width 10 height 5
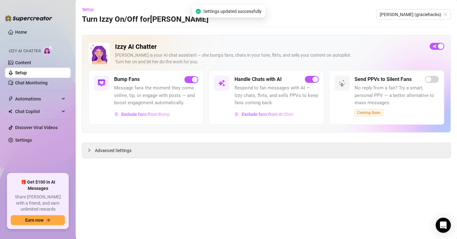
click at [224, 180] on main "Setup Turn Izzy On/Off for [PERSON_NAME] (graciehacks) Izzy AI Chatter [PERSON_…" at bounding box center [266, 119] width 381 height 239
click at [422, 12] on span "[PERSON_NAME] (graciehacks)" at bounding box center [412, 14] width 67 height 9
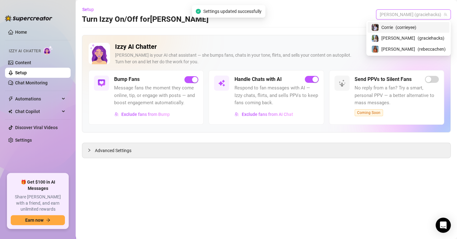
drag, startPoint x: 410, startPoint y: 29, endPoint x: 405, endPoint y: 45, distance: 16.7
click at [410, 29] on div "Corrie ( corrieyee )" at bounding box center [408, 28] width 74 height 8
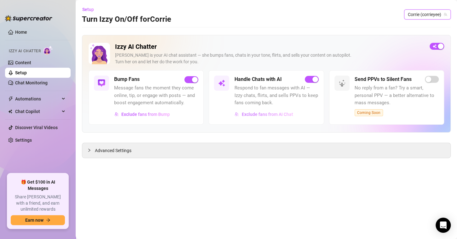
click at [275, 113] on span "Exclude fans from AI Chat" at bounding box center [266, 114] width 51 height 5
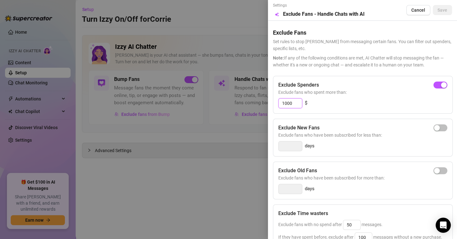
drag, startPoint x: 295, startPoint y: 98, endPoint x: 258, endPoint y: 96, distance: 36.6
click at [259, 96] on div "Settings Preview Exclude Fans - Handle Chats with AI Cancel Save Exclude Fans S…" at bounding box center [228, 119] width 457 height 239
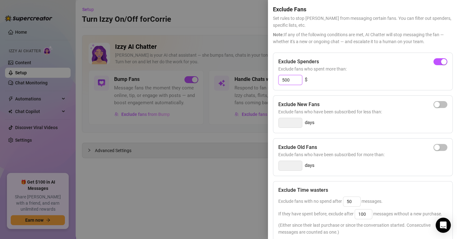
scroll to position [94, 0]
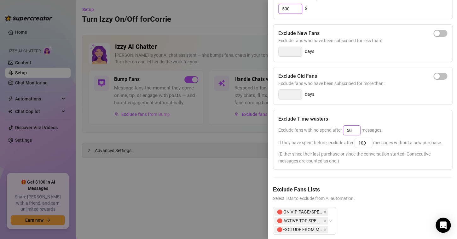
type input "500"
drag, startPoint x: 353, startPoint y: 127, endPoint x: 333, endPoint y: 124, distance: 20.0
click at [333, 124] on div "Exclude Time wasters Exclude fans with no spend after 50 messages. If they have…" at bounding box center [362, 140] width 179 height 60
type input "25"
drag, startPoint x: 367, startPoint y: 141, endPoint x: 340, endPoint y: 138, distance: 27.6
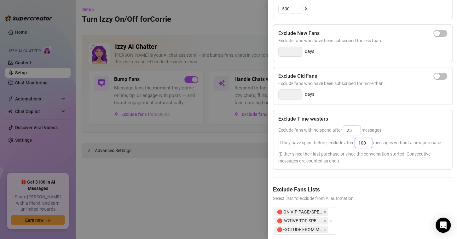
click at [340, 138] on div "If they have spent before, exclude after 100 messages without a new purchase." at bounding box center [362, 143] width 169 height 10
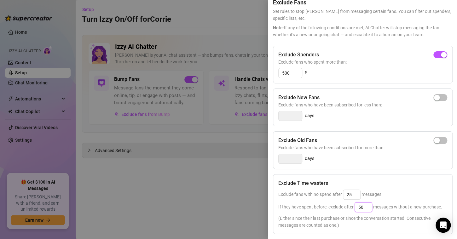
scroll to position [0, 0]
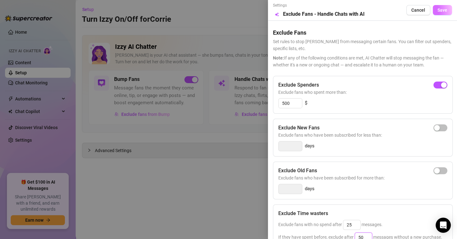
type input "50"
click at [432, 13] on button "Save" at bounding box center [441, 10] width 19 height 10
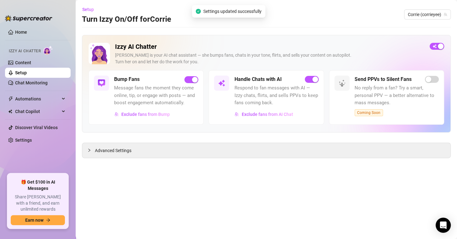
click at [273, 161] on main "Setup Turn Izzy On/Off for [PERSON_NAME] (corrieyee) Izzy AI Chatter [PERSON_NA…" at bounding box center [266, 119] width 381 height 239
click at [246, 219] on main "Setup Turn Izzy On/Off for [PERSON_NAME] (corrieyee) Izzy AI Chatter [PERSON_NA…" at bounding box center [266, 119] width 381 height 239
